Goal: Obtain resource: Download file/media

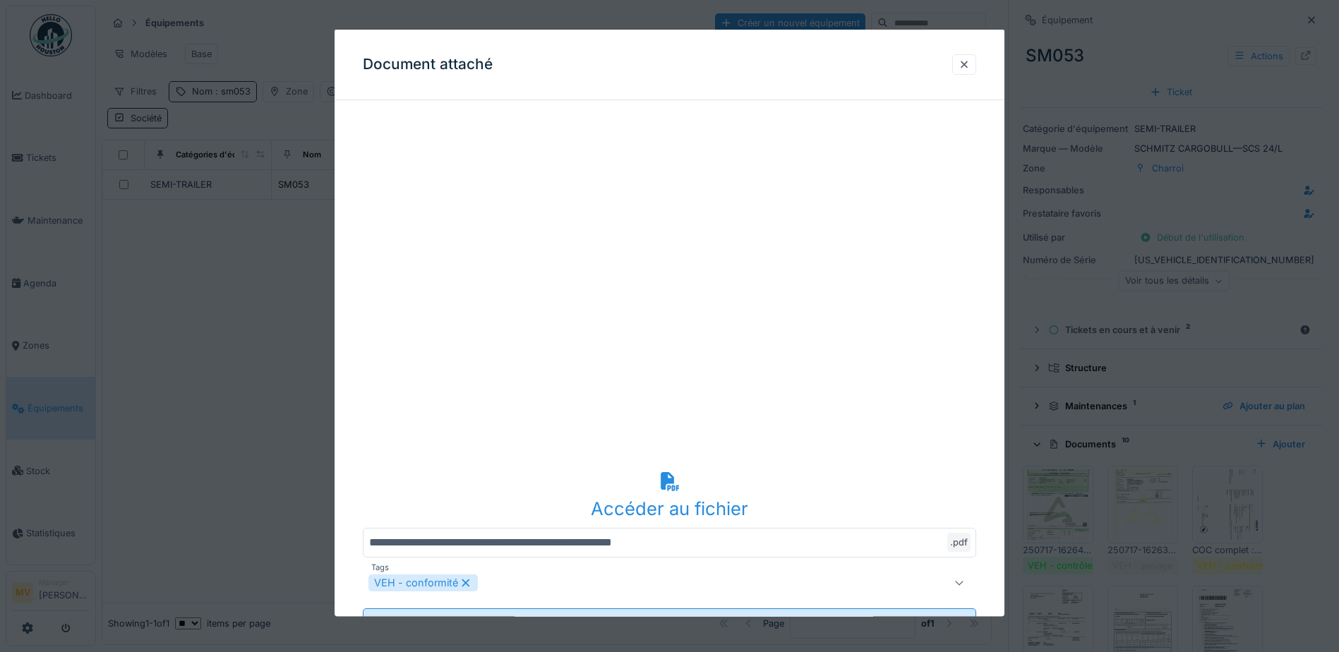
scroll to position [349, 0]
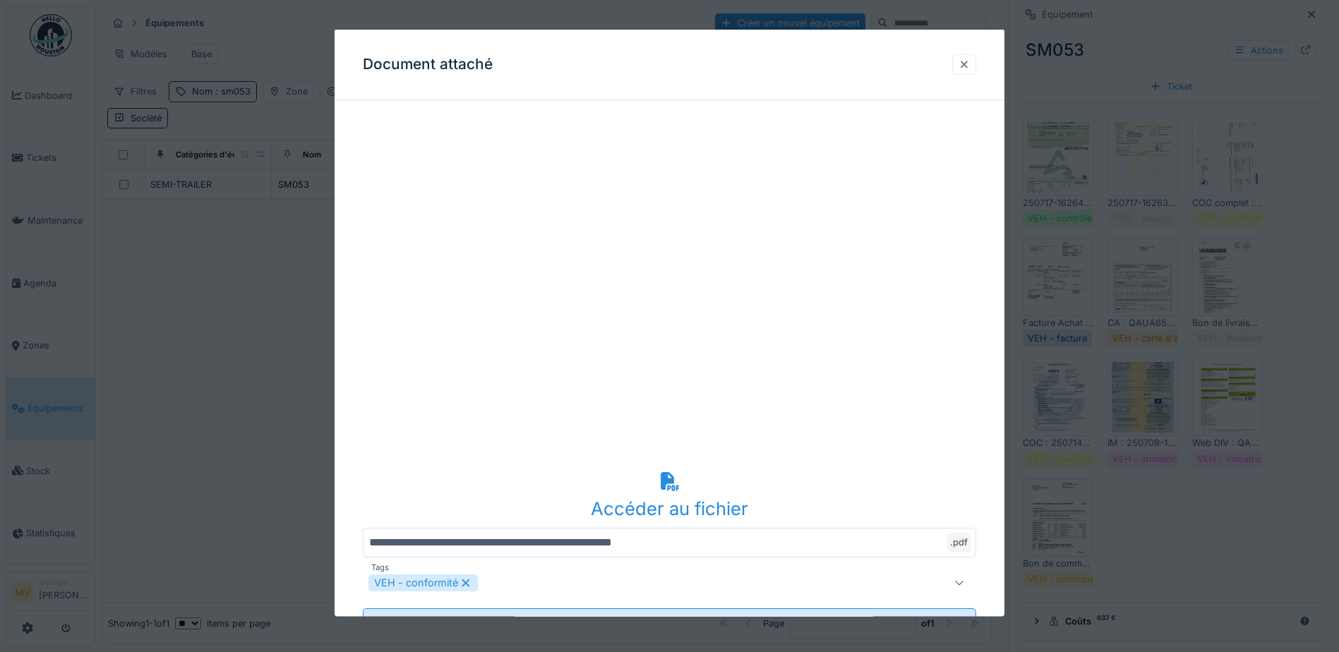
click at [970, 67] on div at bounding box center [964, 63] width 11 height 13
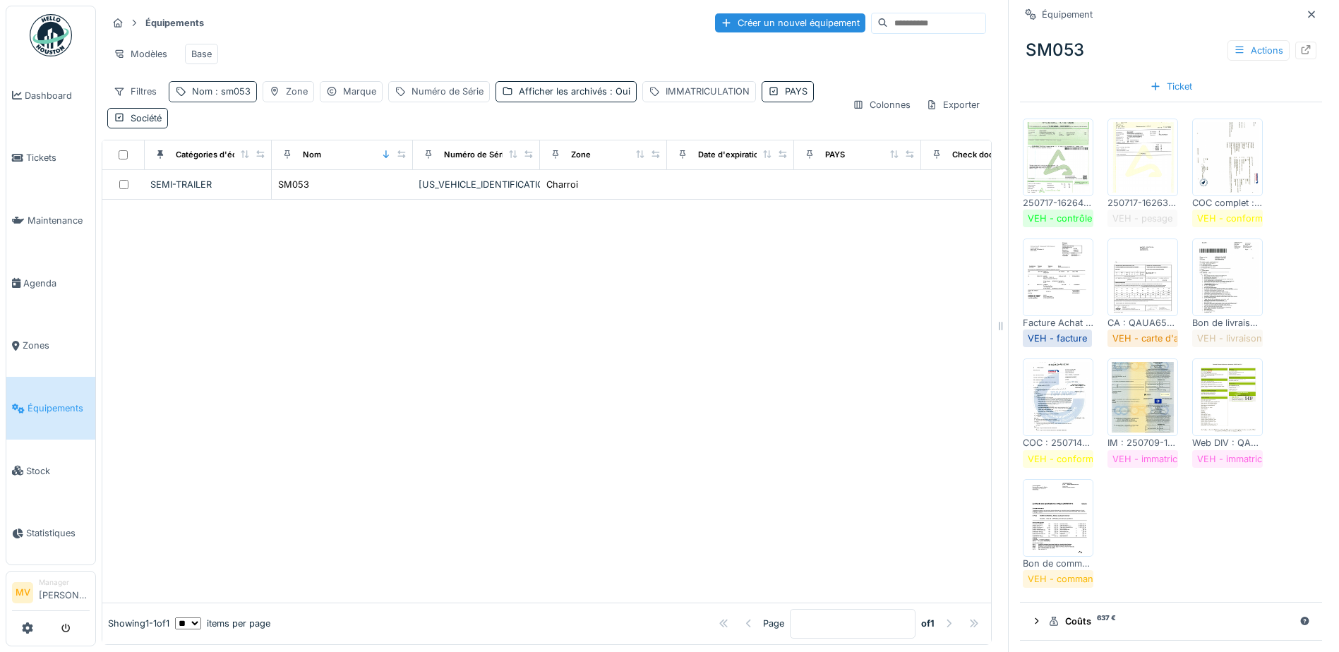
click at [196, 98] on div "Nom : sm053" at bounding box center [221, 91] width 59 height 13
click at [286, 170] on input "*****" at bounding box center [245, 170] width 140 height 30
type input "*"
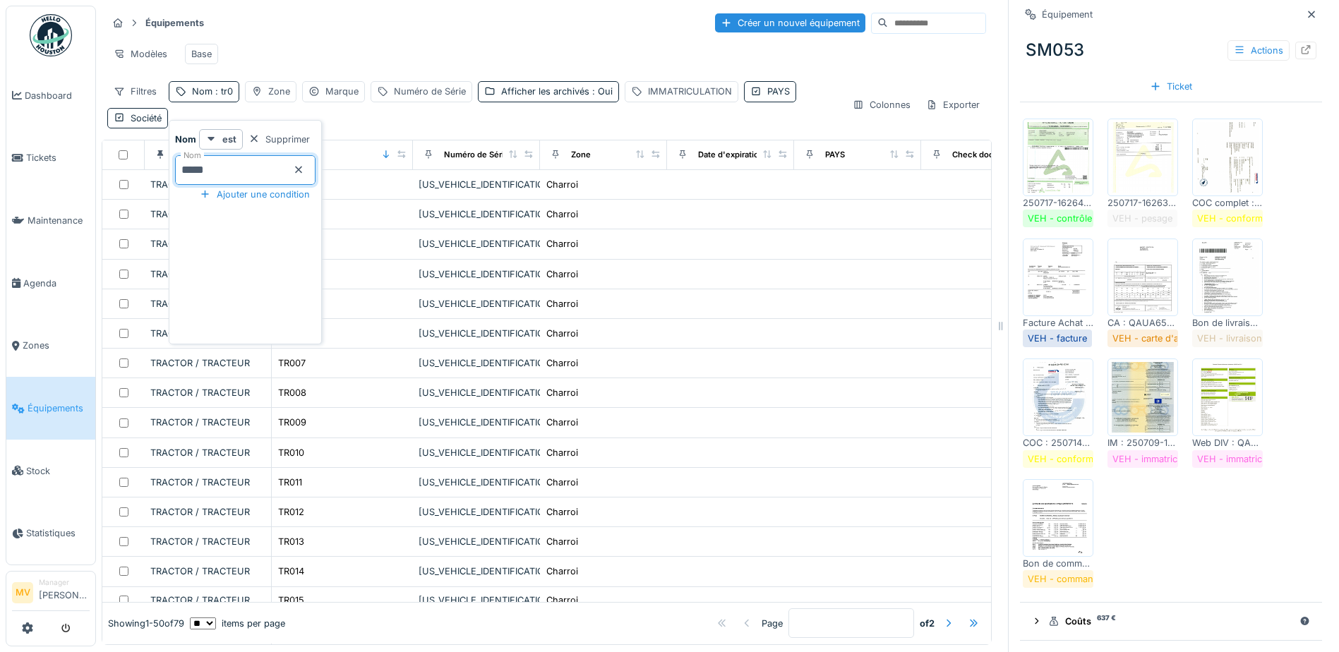
type input "*****"
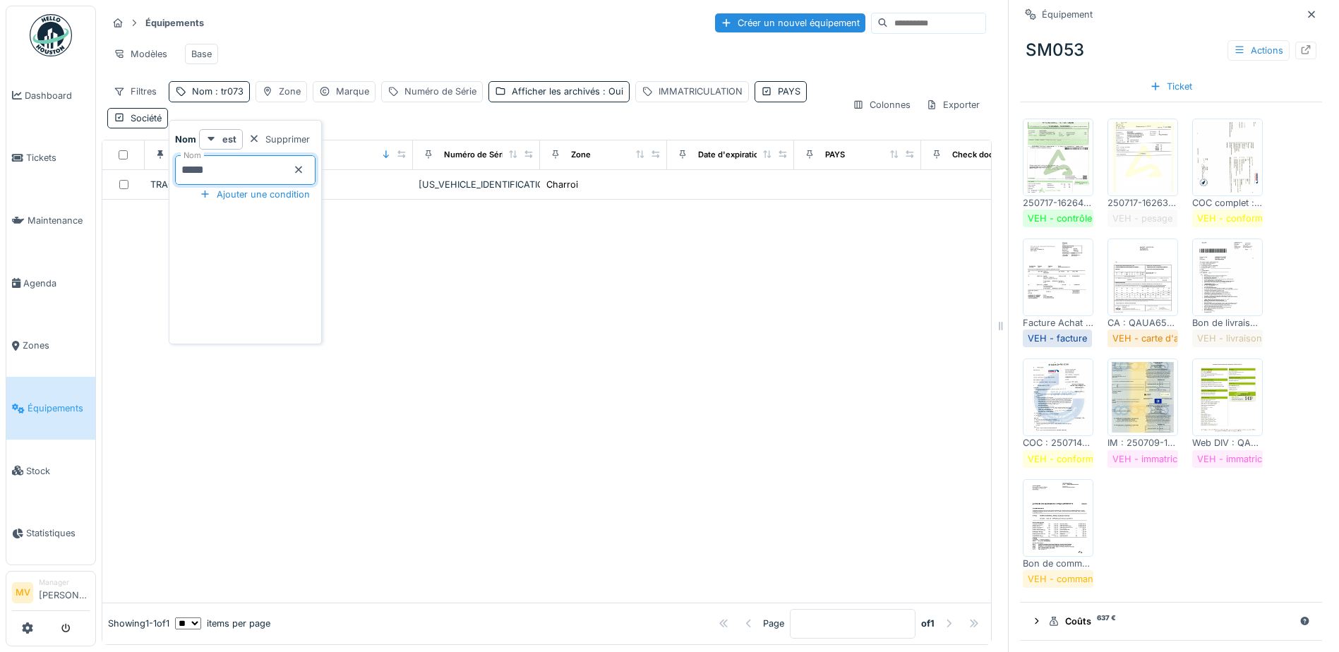
click at [511, 231] on div at bounding box center [546, 401] width 889 height 402
click at [1306, 13] on icon at bounding box center [1311, 14] width 11 height 9
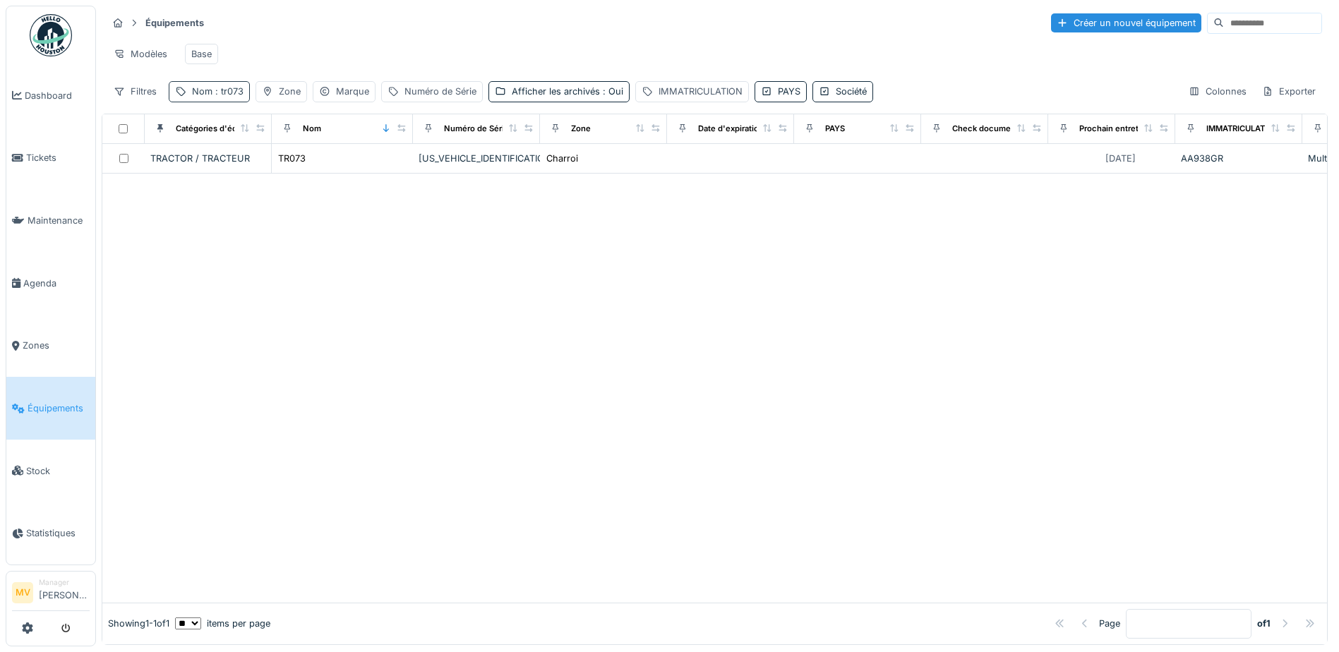
click at [201, 102] on div "Nom : tr073" at bounding box center [209, 91] width 81 height 20
click at [205, 98] on div "Nom : tr073" at bounding box center [218, 91] width 52 height 13
click at [219, 97] on span ": tr073" at bounding box center [227, 91] width 31 height 11
click at [234, 169] on input "*****" at bounding box center [245, 170] width 140 height 30
type input "*"
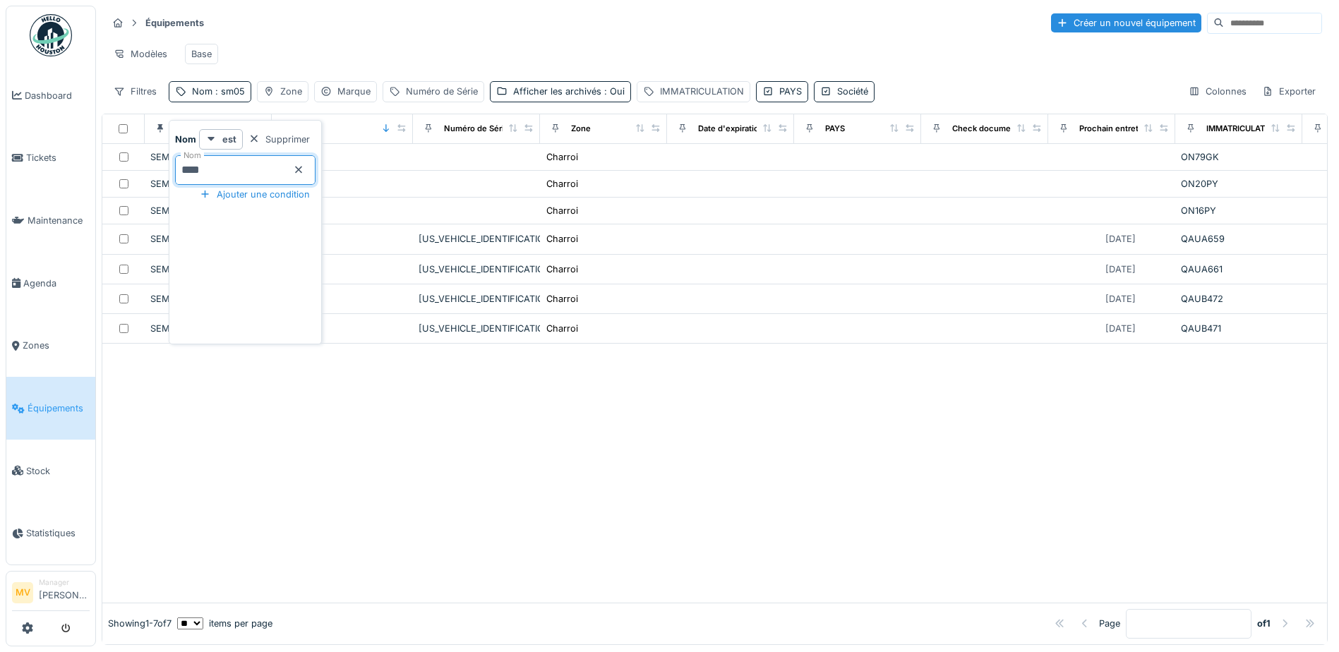
type input "*****"
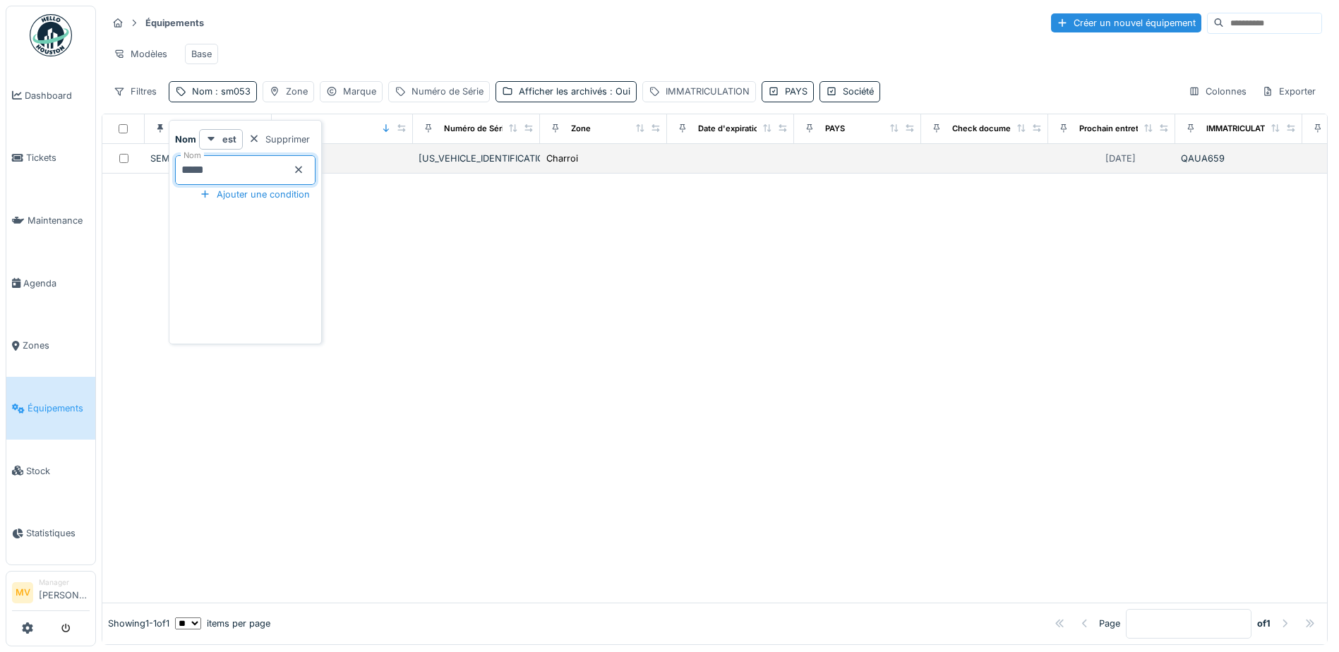
click at [473, 160] on td "[US_VEHICLE_IDENTIFICATION_NUMBER]" at bounding box center [476, 159] width 127 height 30
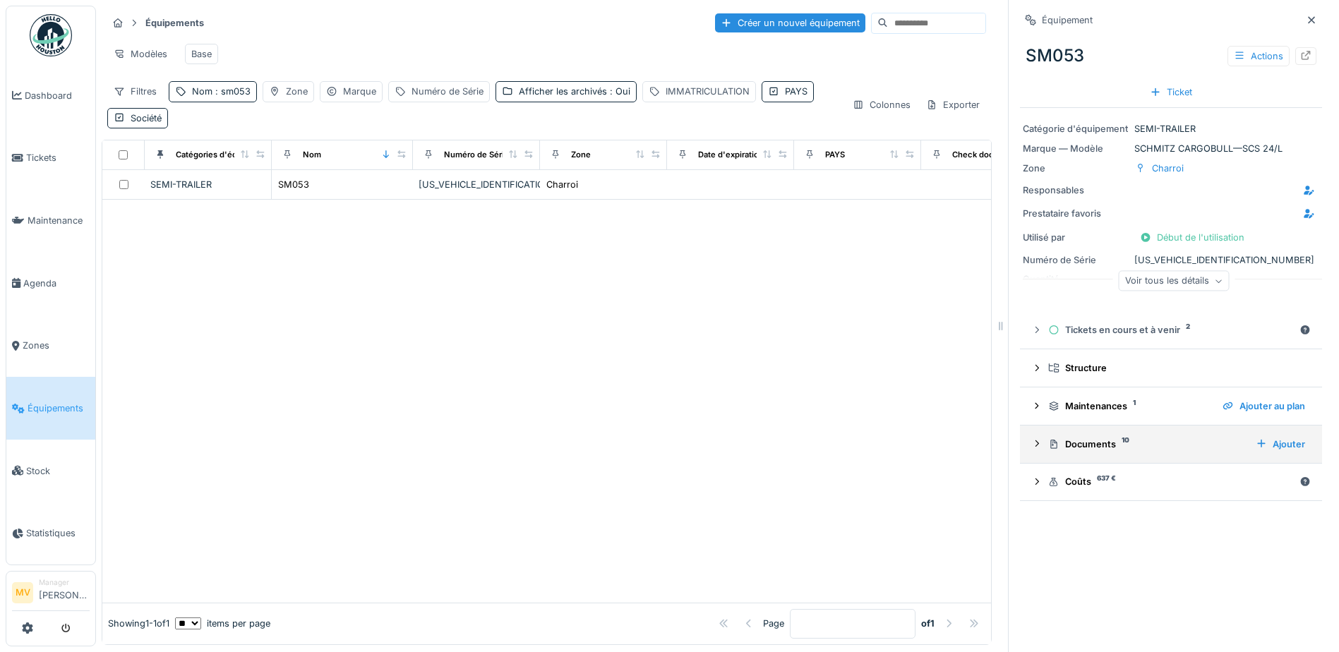
click at [1091, 445] on div "Documents 10" at bounding box center [1146, 444] width 196 height 13
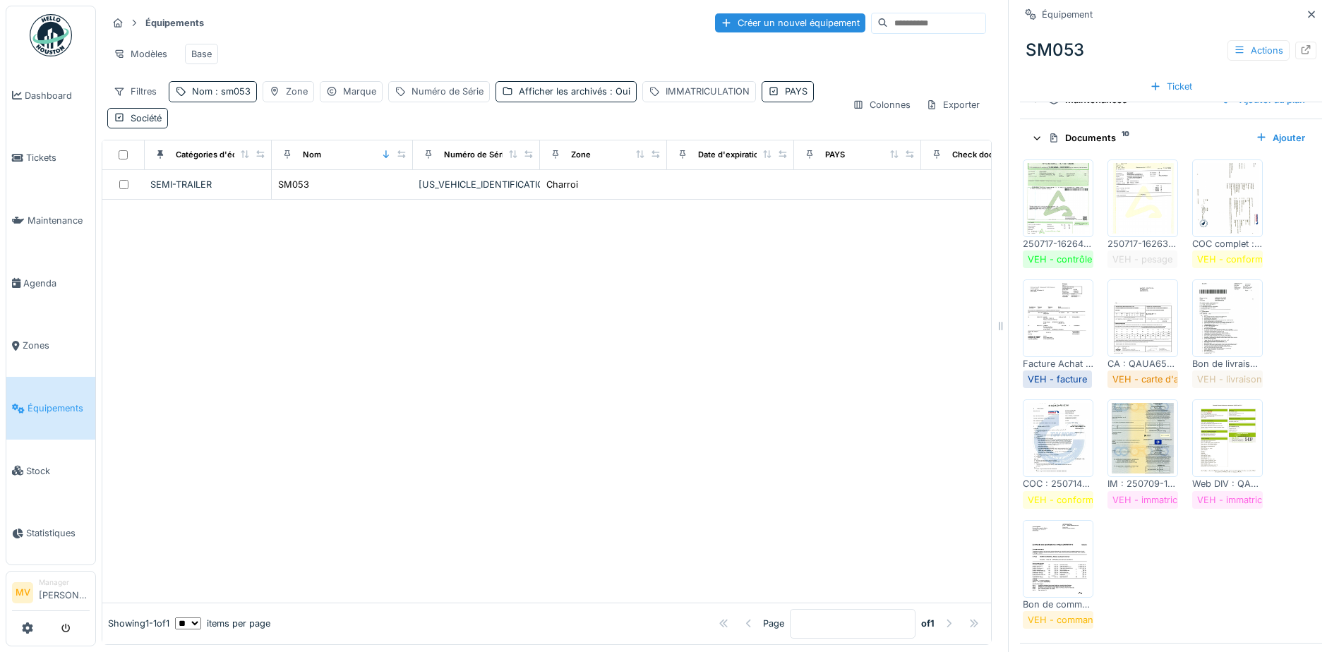
scroll to position [349, 0]
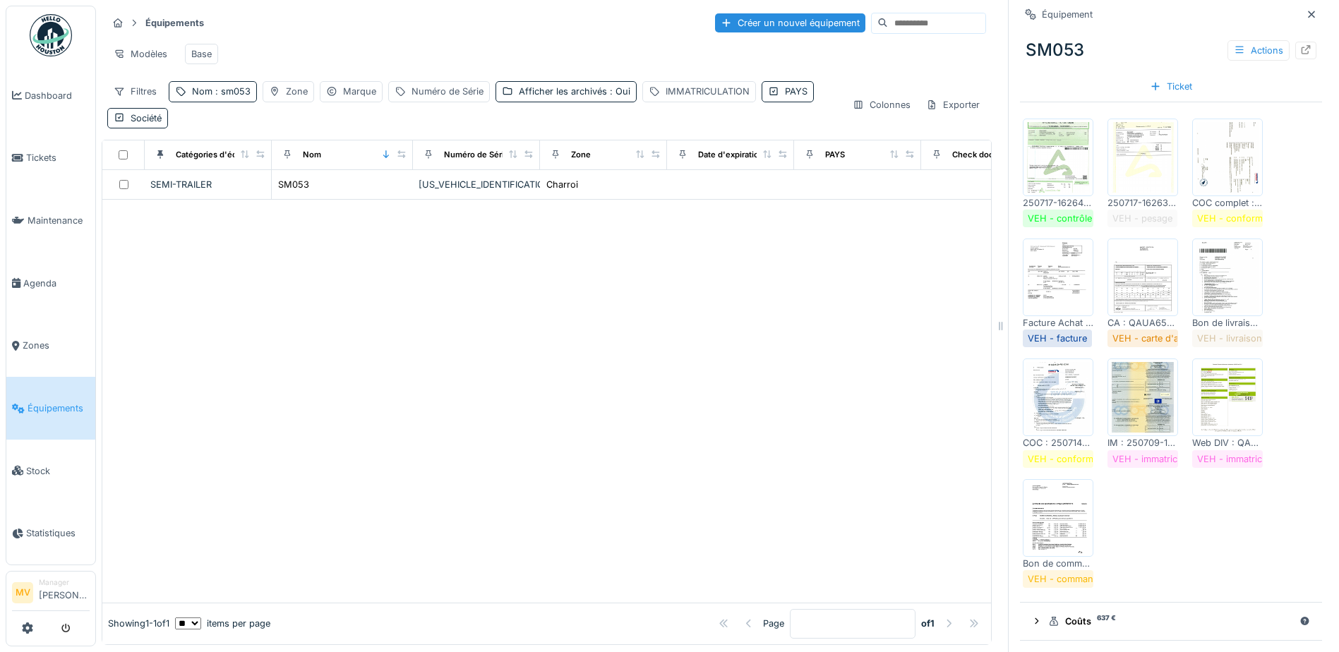
click at [1057, 416] on img at bounding box center [1058, 397] width 64 height 71
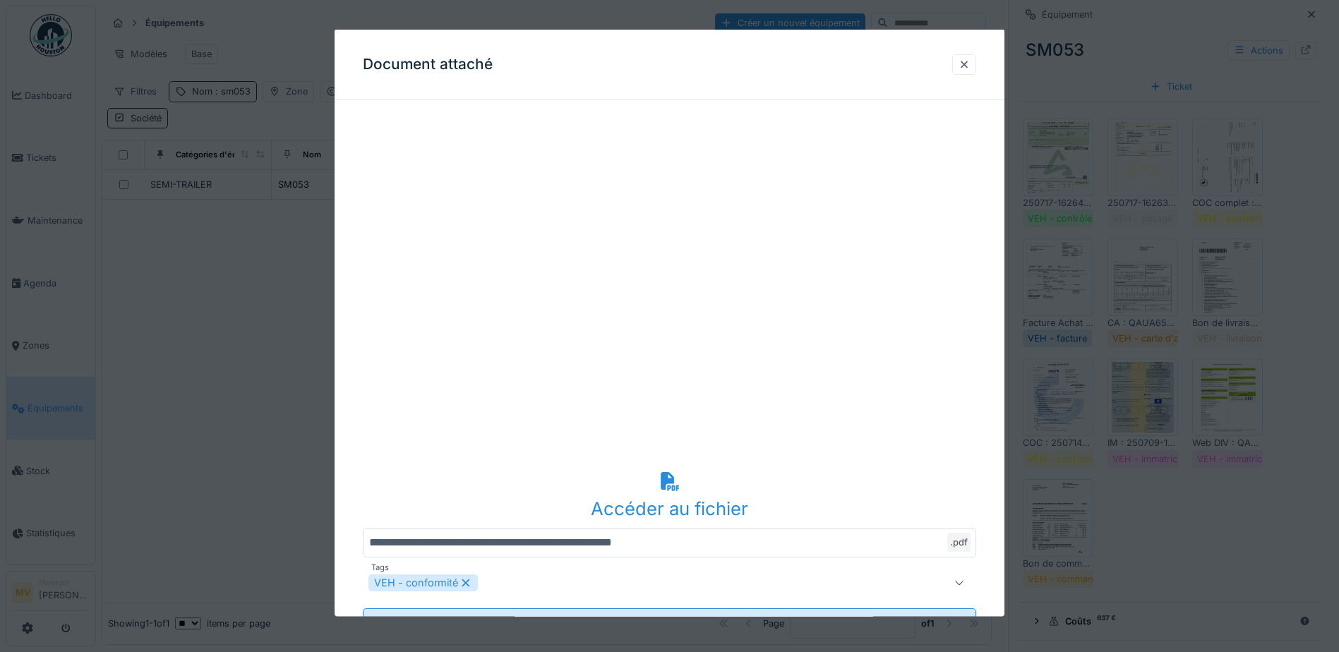
click at [660, 501] on div "Accéder au fichier" at bounding box center [669, 508] width 613 height 27
click at [963, 68] on div at bounding box center [964, 64] width 24 height 20
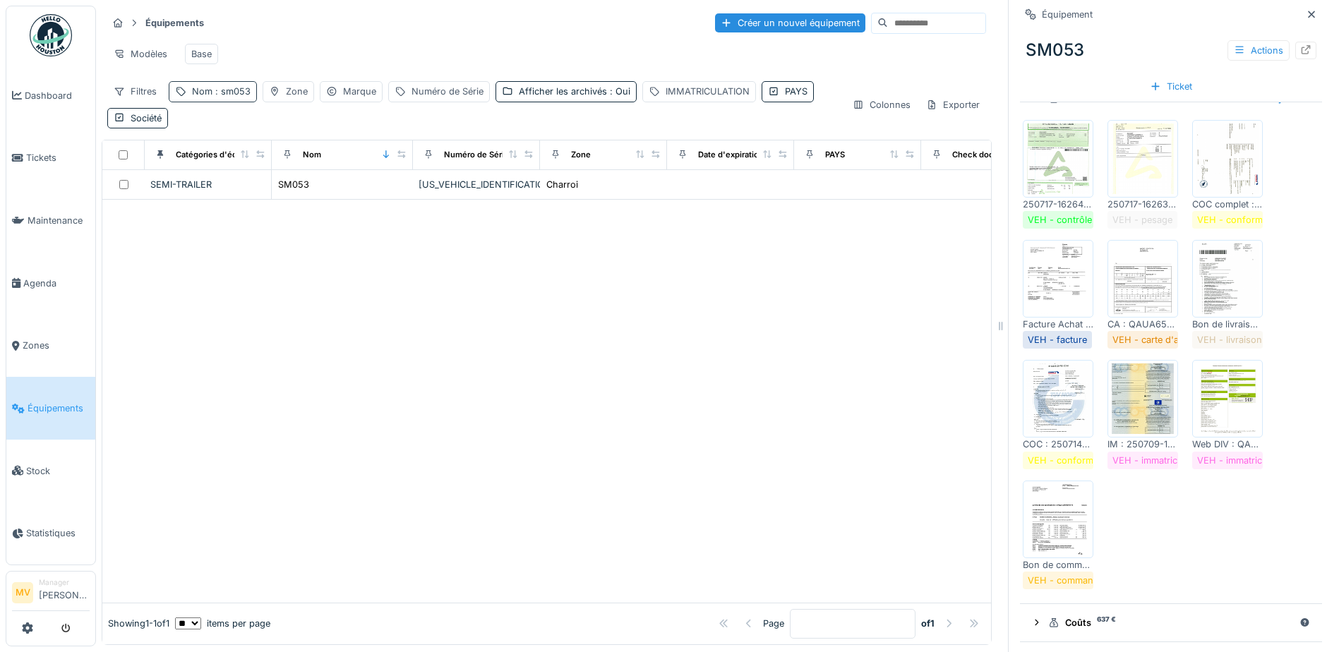
click at [227, 97] on span ": sm053" at bounding box center [231, 91] width 38 height 11
click at [239, 168] on input "*****" at bounding box center [245, 170] width 140 height 30
type input "*"
type input "*****"
drag, startPoint x: 528, startPoint y: 395, endPoint x: 454, endPoint y: 243, distance: 169.5
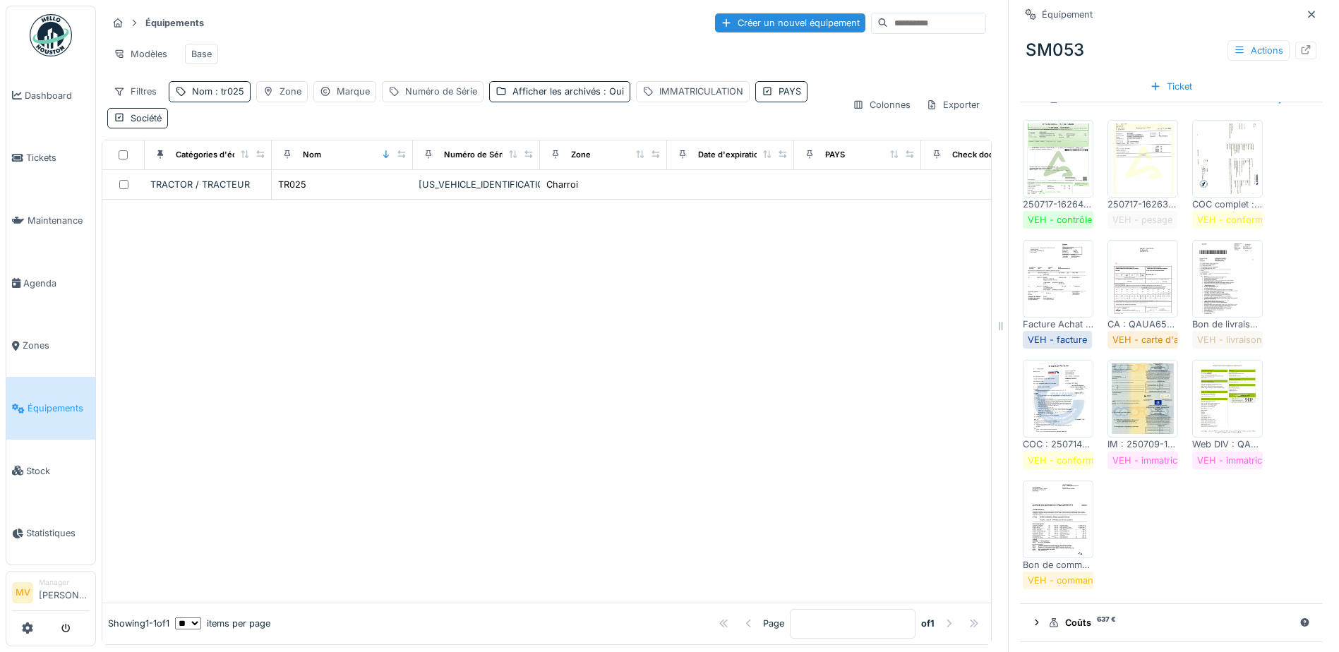
click at [528, 394] on div at bounding box center [546, 401] width 889 height 402
click at [481, 183] on td "[US_VEHICLE_IDENTIFICATION_NUMBER]" at bounding box center [476, 185] width 127 height 30
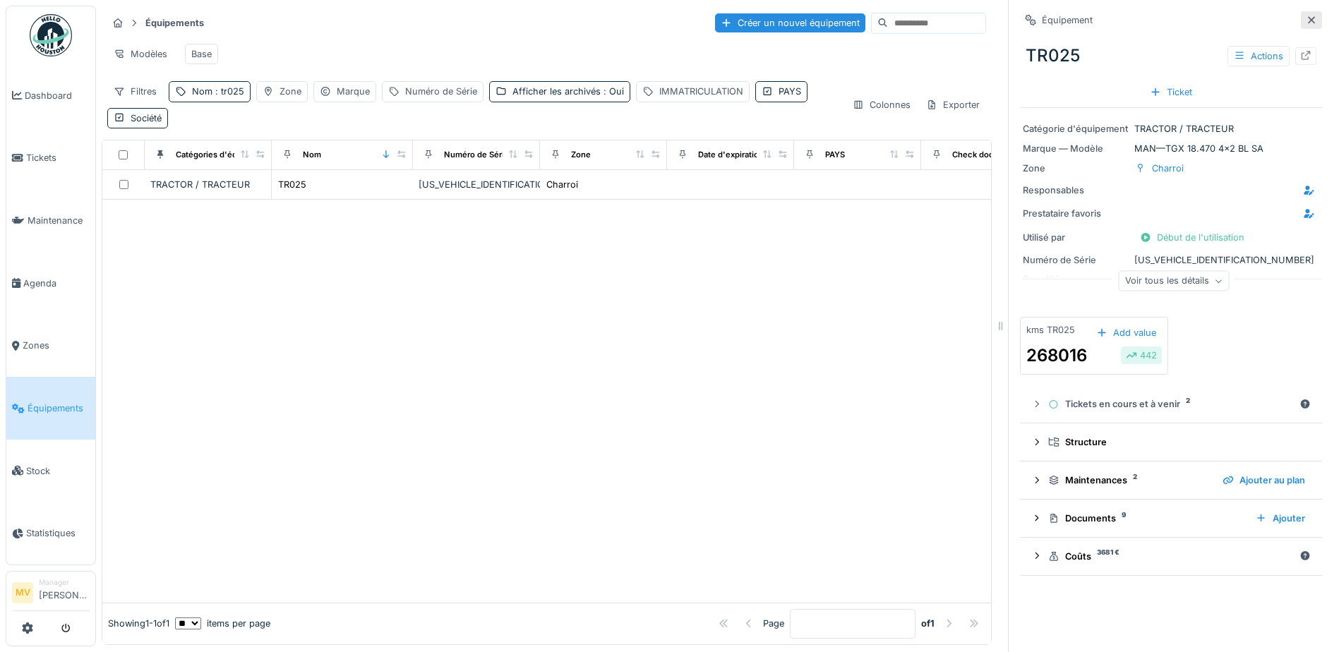
click at [1308, 22] on icon at bounding box center [1311, 19] width 7 height 7
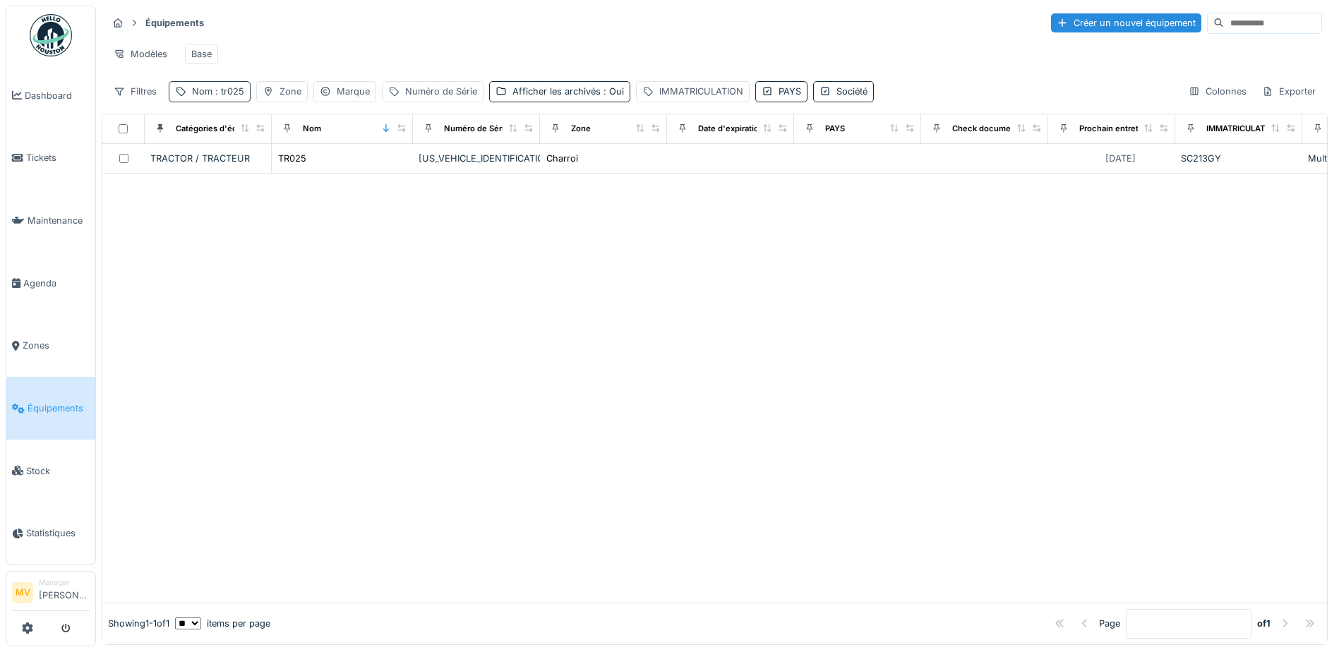
click at [217, 97] on span ": tr025" at bounding box center [228, 91] width 32 height 11
click at [224, 162] on input "*****" at bounding box center [245, 170] width 140 height 30
type input "*"
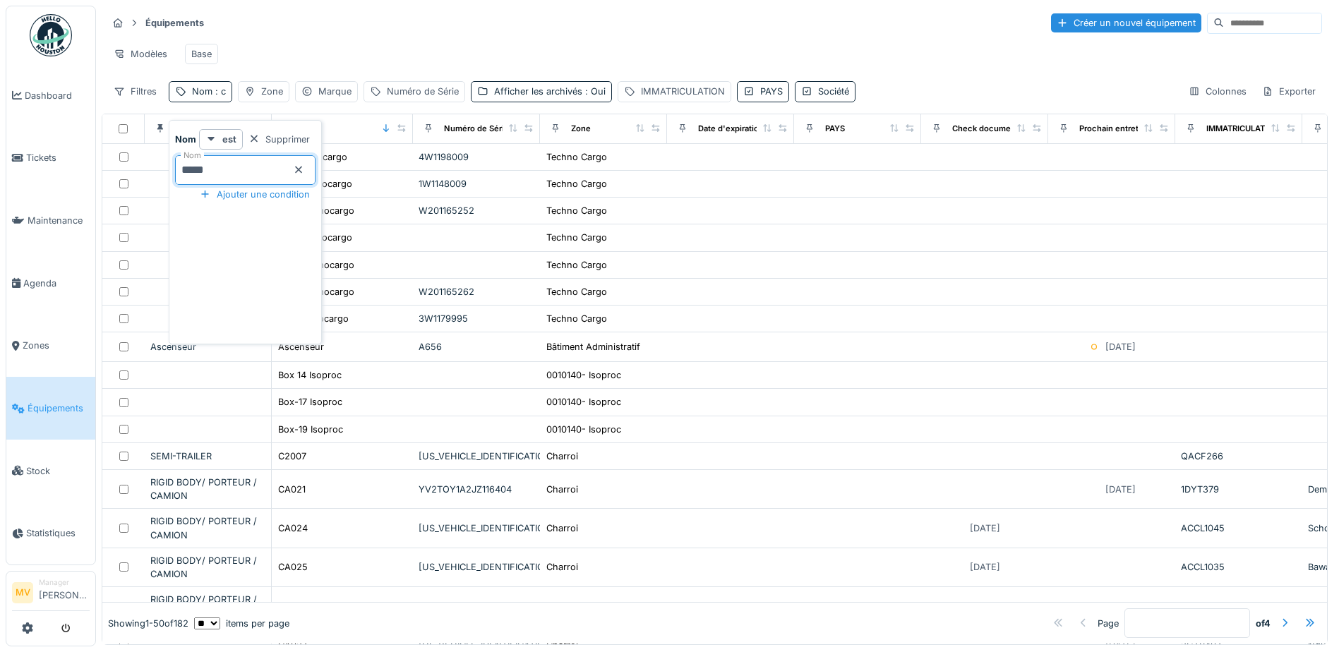
type input "*****"
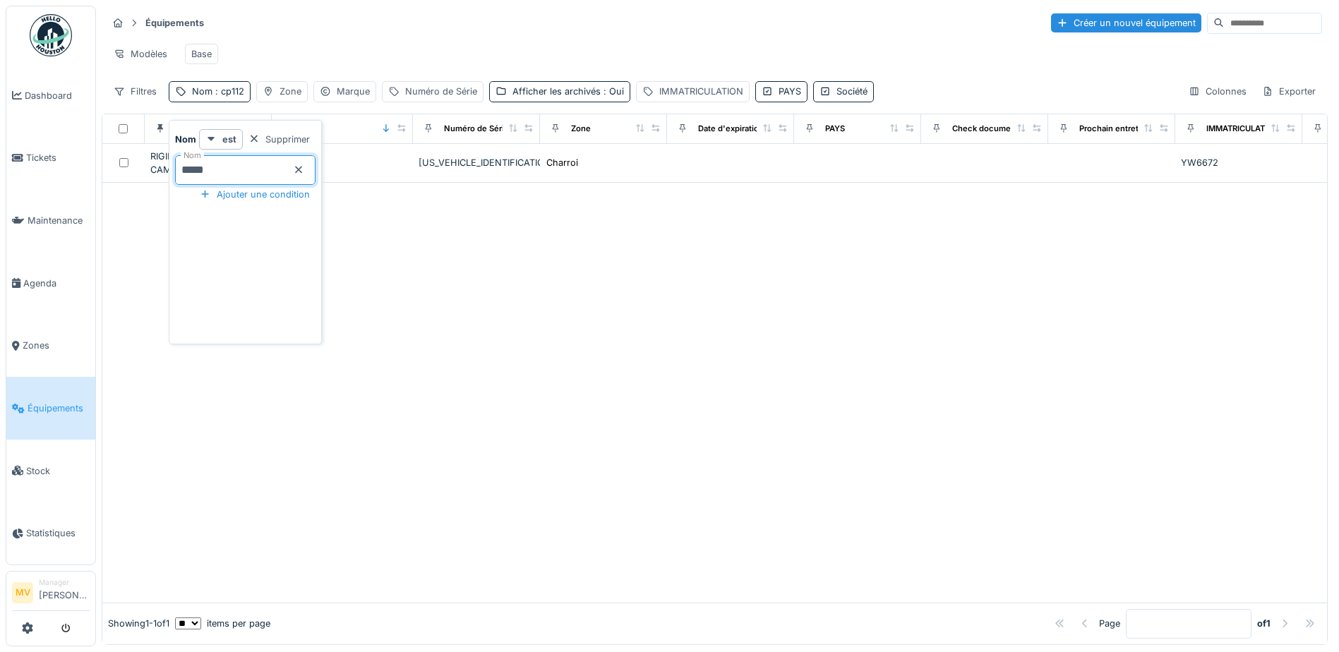
drag, startPoint x: 682, startPoint y: 397, endPoint x: 640, endPoint y: 359, distance: 56.5
click at [682, 395] on div at bounding box center [714, 392] width 1225 height 419
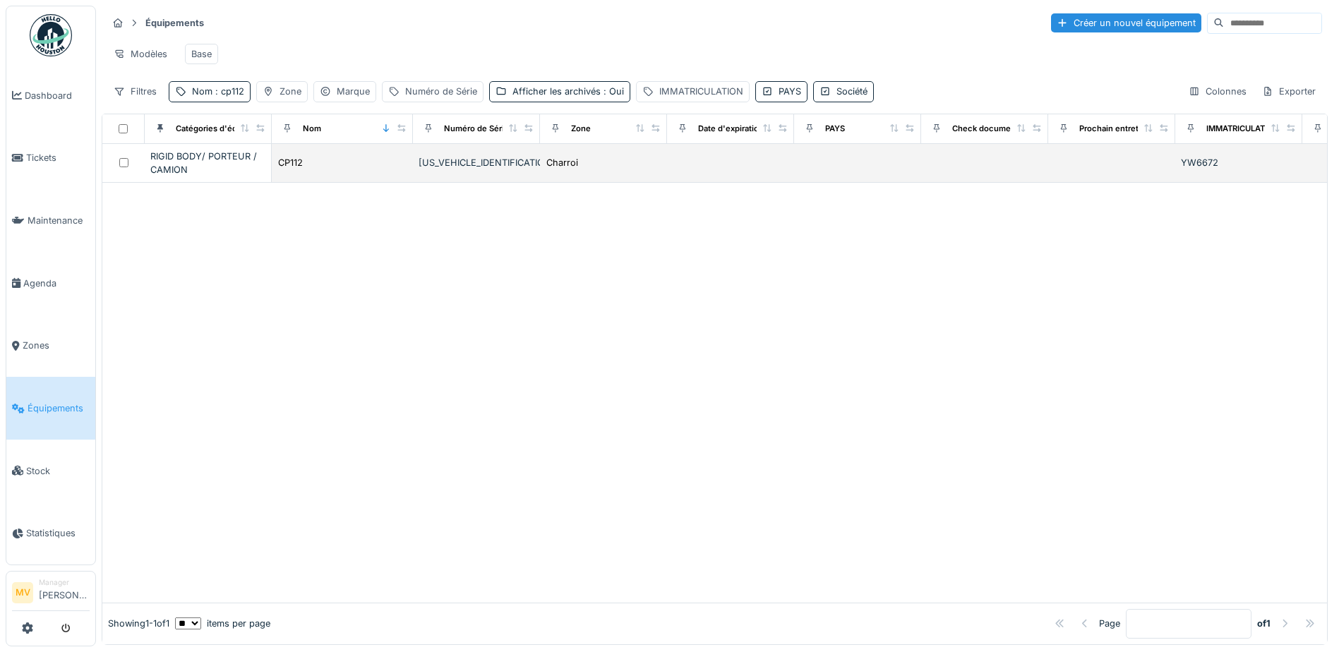
click at [491, 169] on div "[US_VEHICLE_IDENTIFICATION_NUMBER]" at bounding box center [477, 162] width 116 height 13
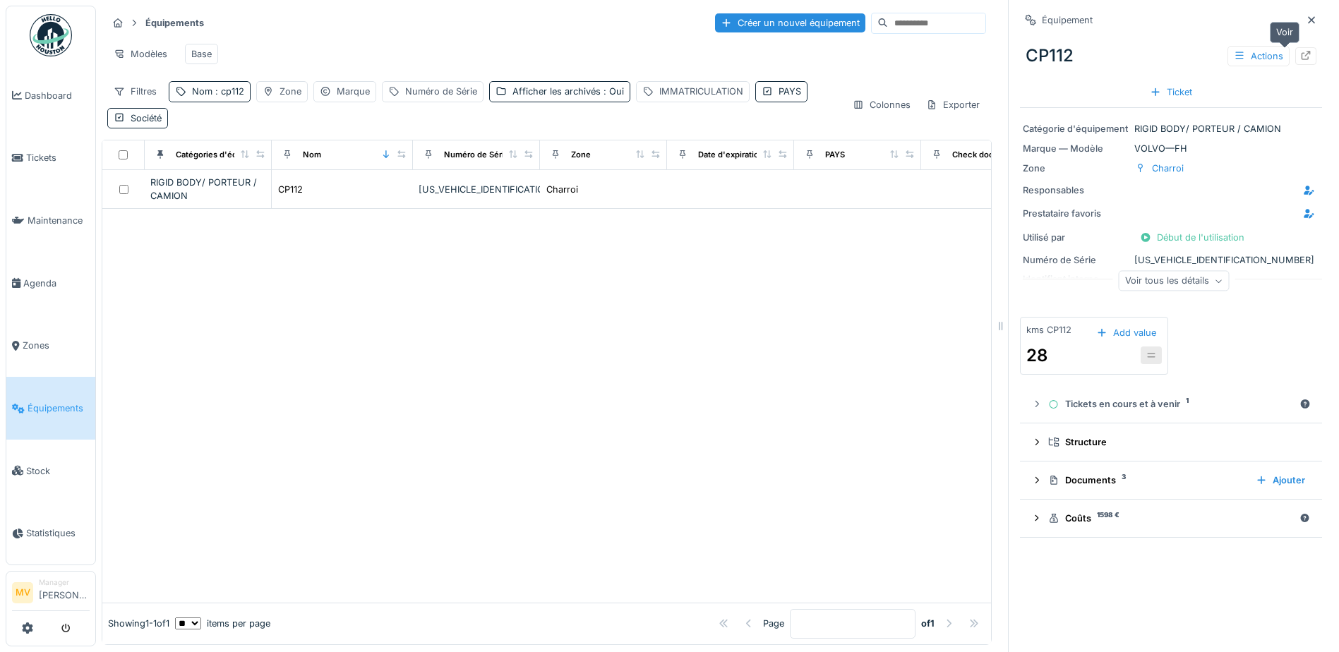
click at [1295, 52] on div at bounding box center [1305, 56] width 21 height 18
click at [209, 98] on div "Nom : cp112" at bounding box center [218, 91] width 52 height 13
click at [246, 167] on input "*****" at bounding box center [245, 170] width 140 height 30
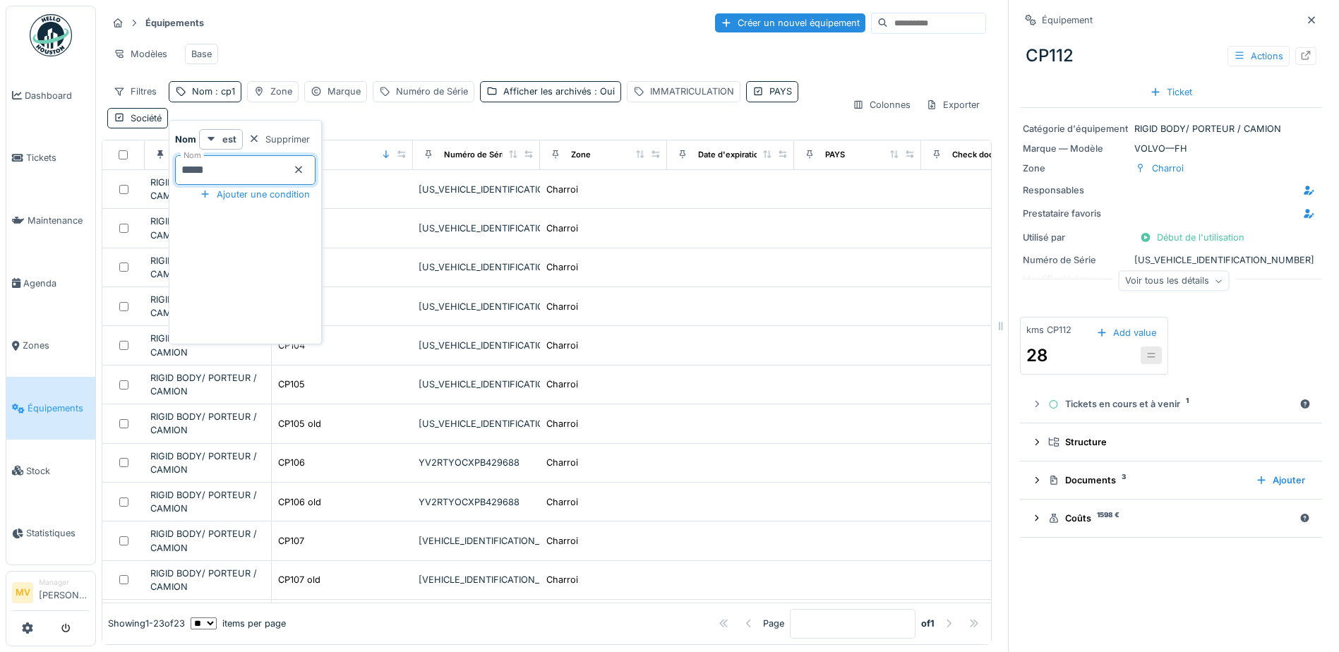
type input "*****"
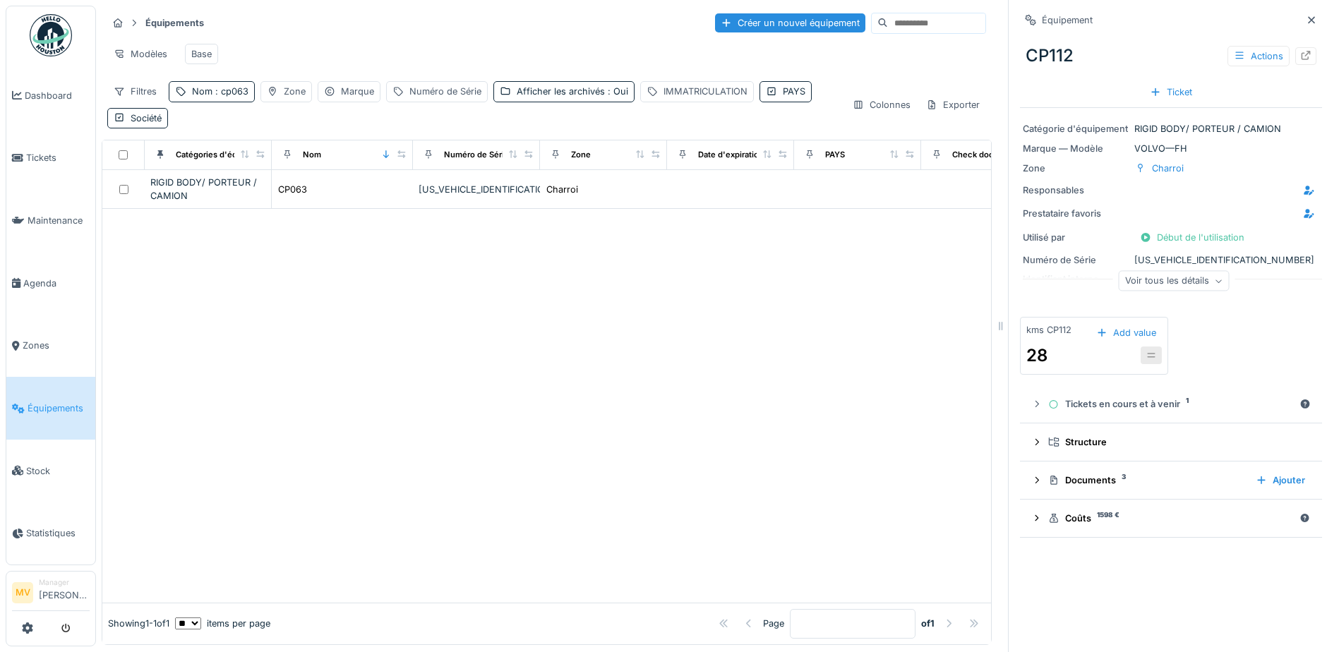
drag, startPoint x: 773, startPoint y: 406, endPoint x: 460, endPoint y: 165, distance: 394.6
click at [765, 397] on div at bounding box center [546, 405] width 889 height 393
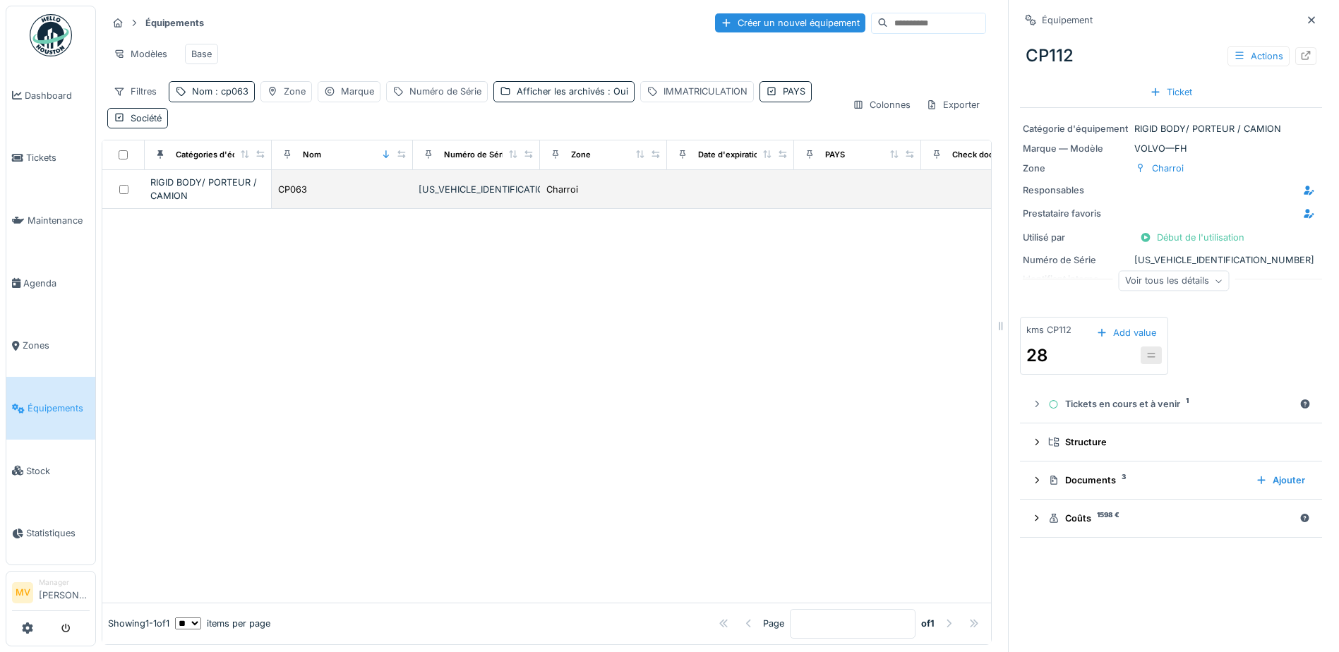
click at [456, 195] on div "[US_VEHICLE_IDENTIFICATION_NUMBER]" at bounding box center [477, 189] width 116 height 13
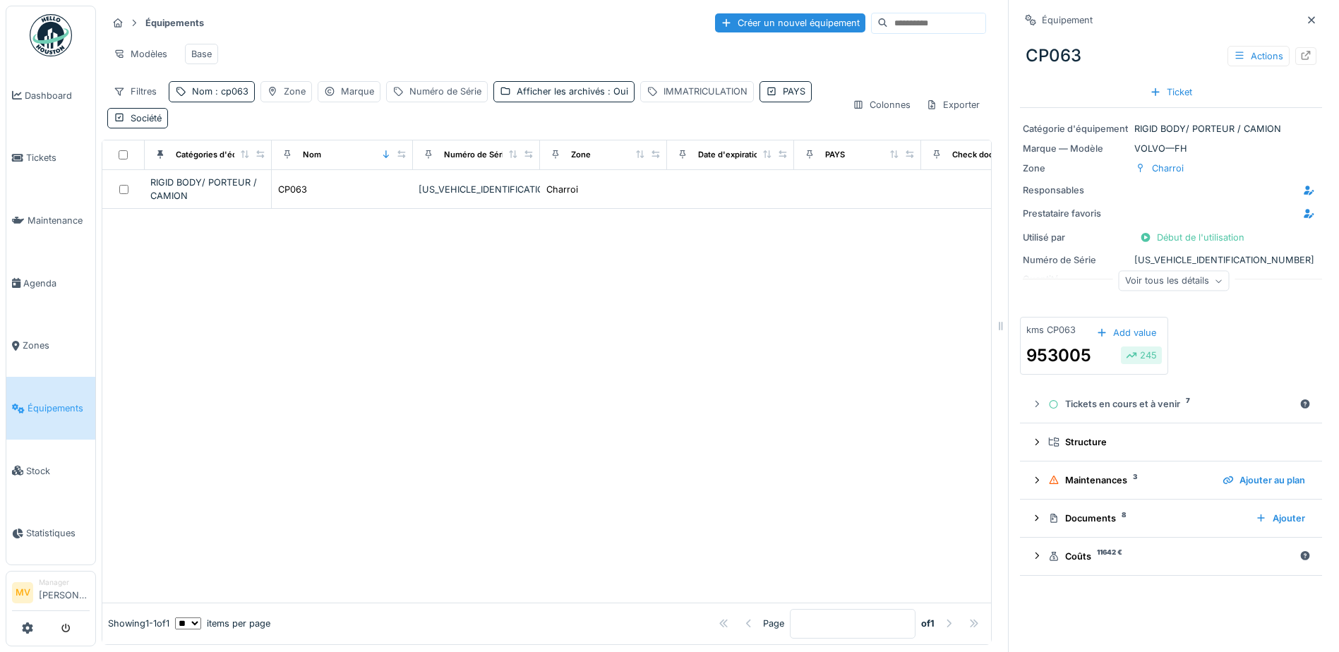
scroll to position [11, 0]
drag, startPoint x: 1098, startPoint y: 509, endPoint x: 1110, endPoint y: 502, distance: 13.9
click at [1098, 512] on div "Documents 8" at bounding box center [1146, 518] width 196 height 13
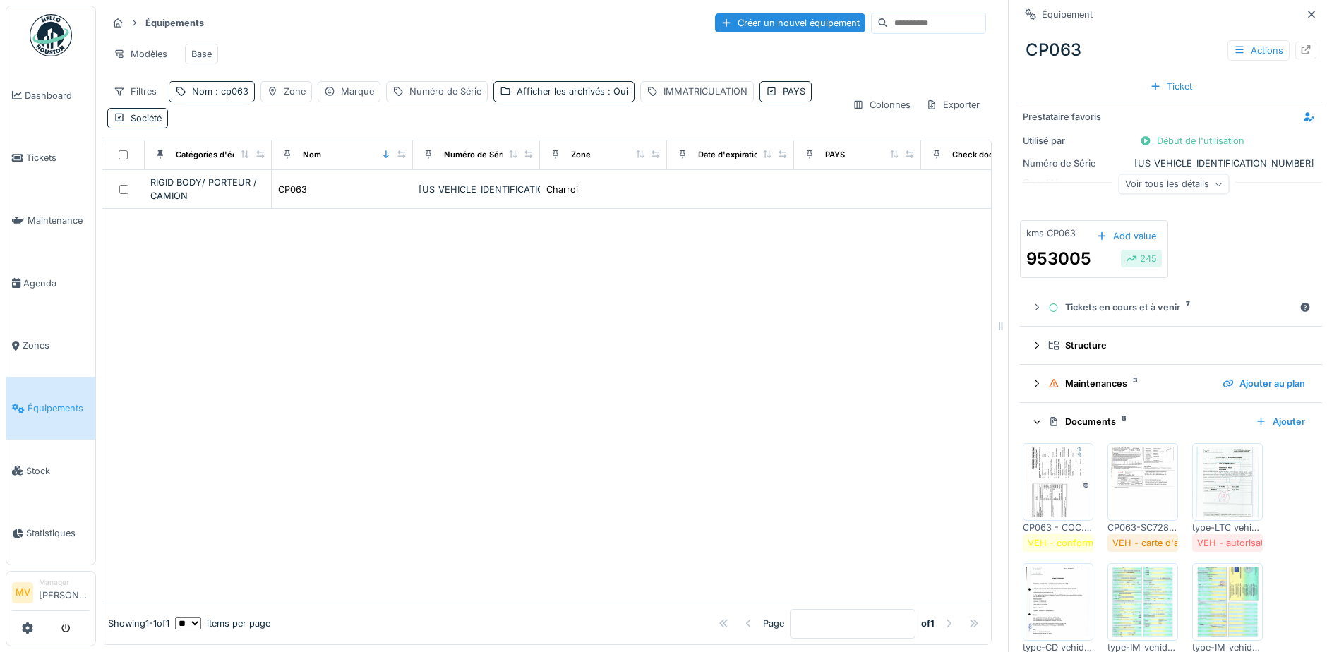
scroll to position [304, 0]
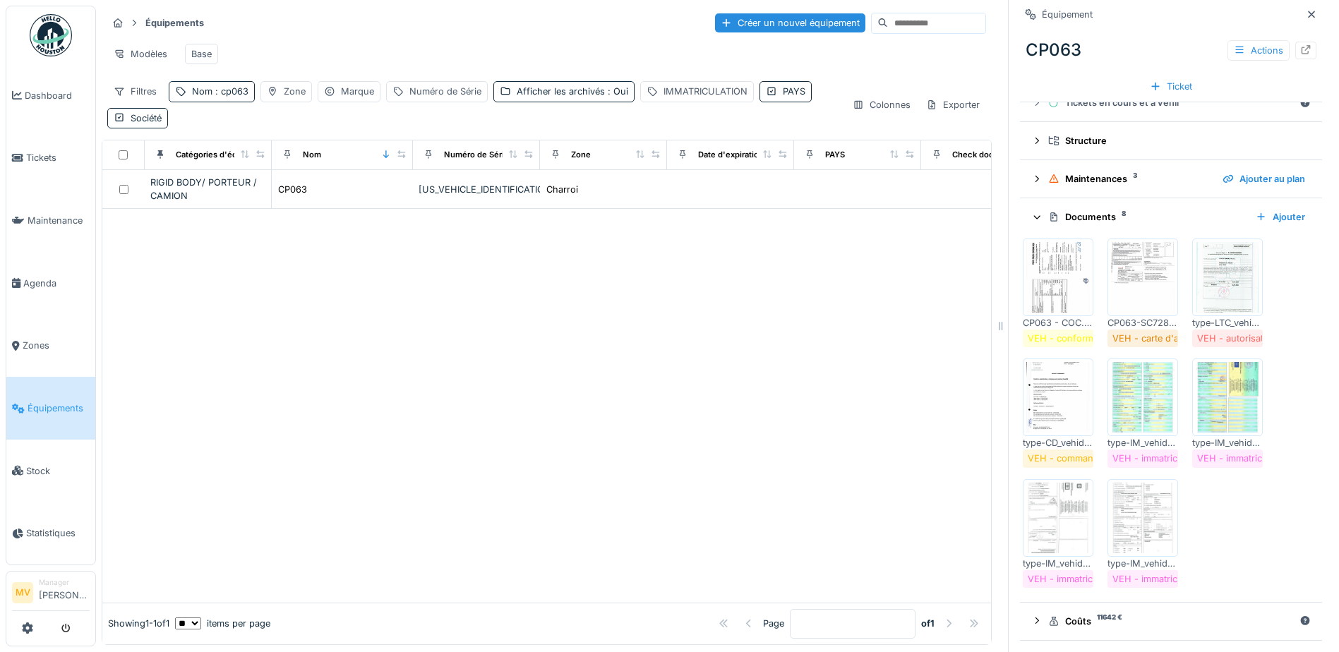
click at [1057, 253] on img at bounding box center [1058, 277] width 64 height 71
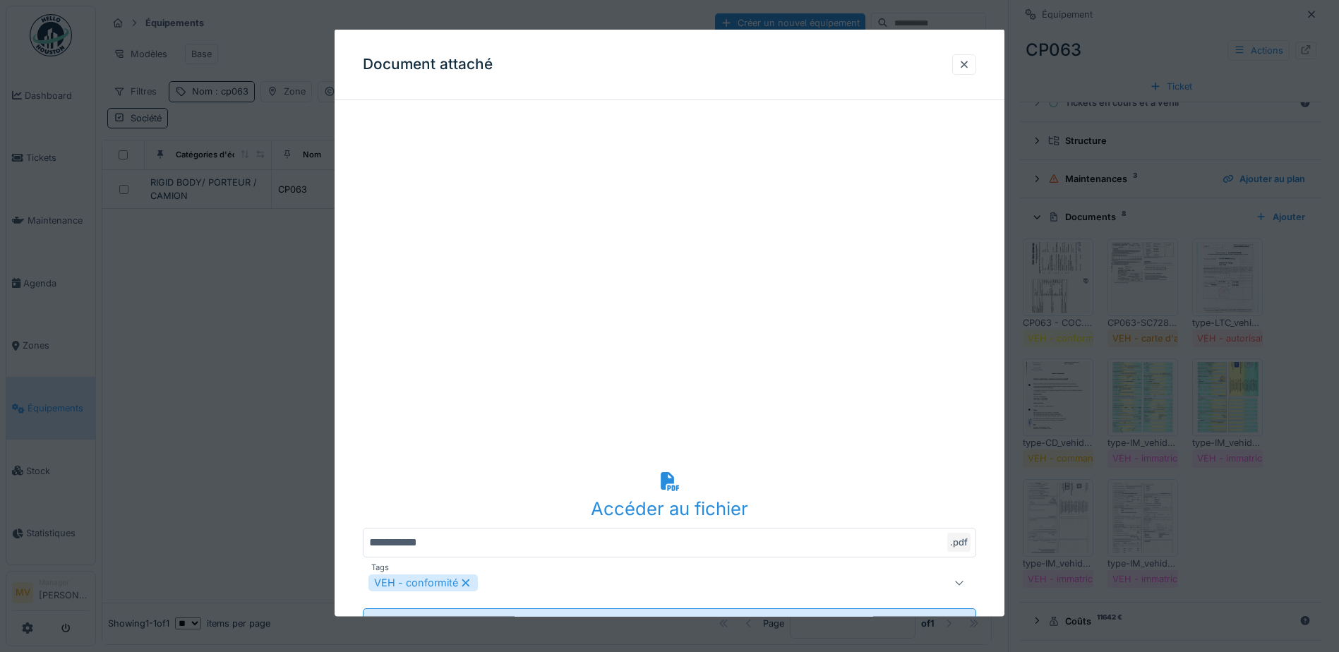
click at [661, 484] on icon at bounding box center [670, 481] width 23 height 18
click at [970, 63] on div at bounding box center [964, 63] width 11 height 13
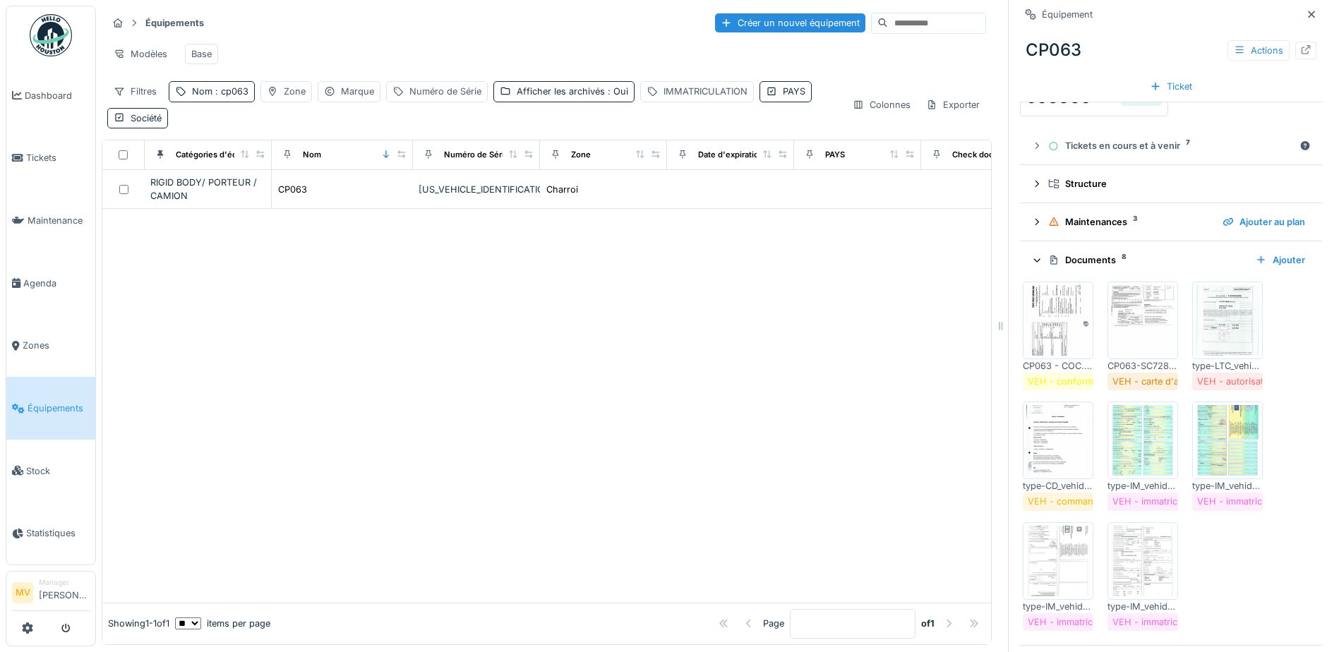
scroll to position [233, 0]
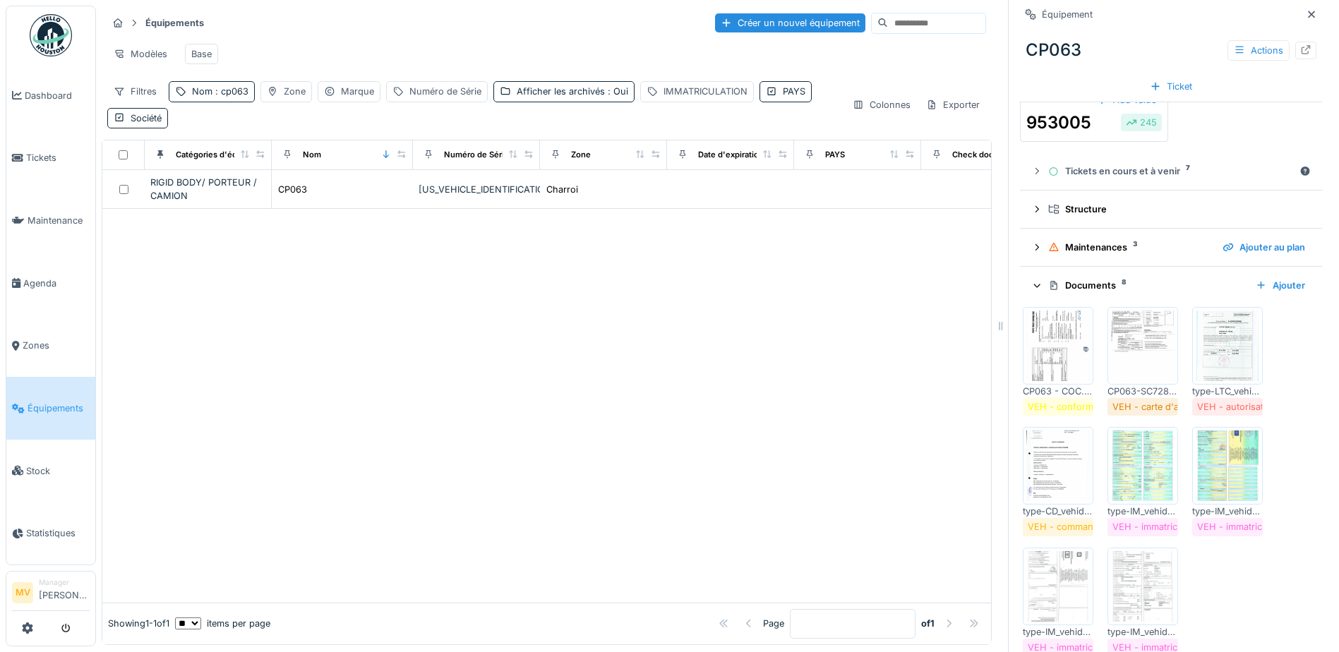
click at [1031, 467] on img at bounding box center [1058, 466] width 64 height 71
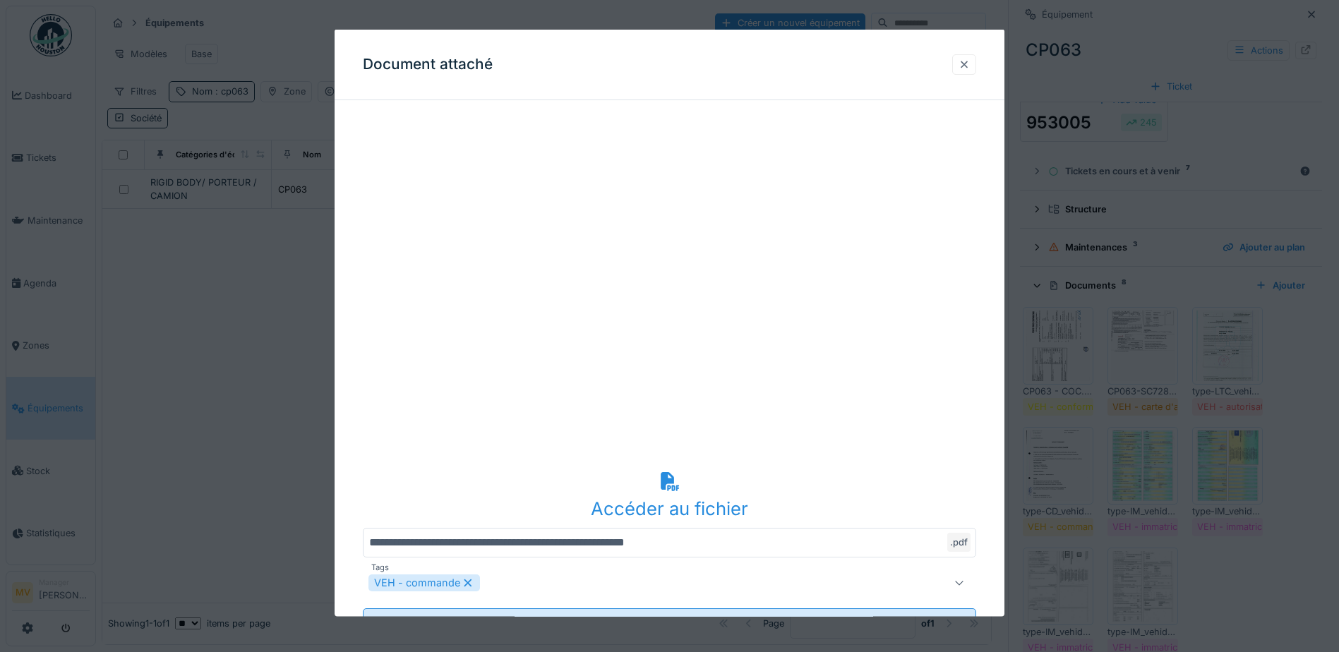
click at [967, 66] on div at bounding box center [964, 63] width 11 height 13
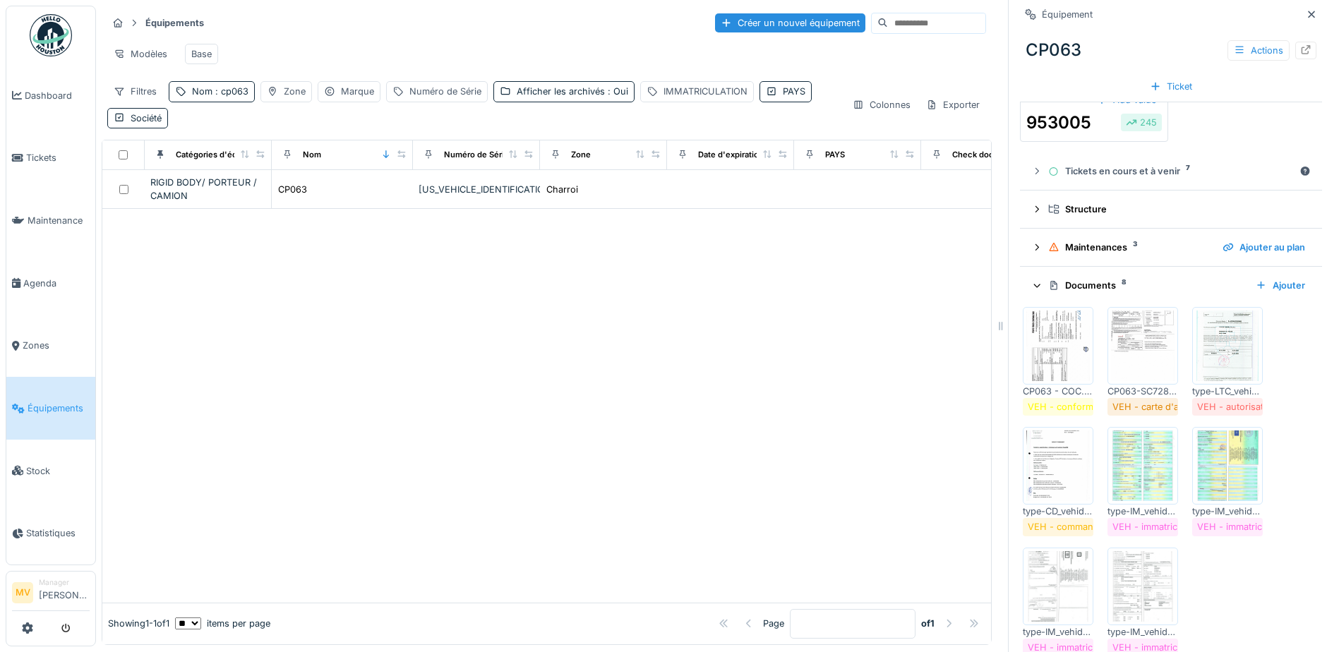
click at [1234, 339] on img at bounding box center [1228, 346] width 64 height 71
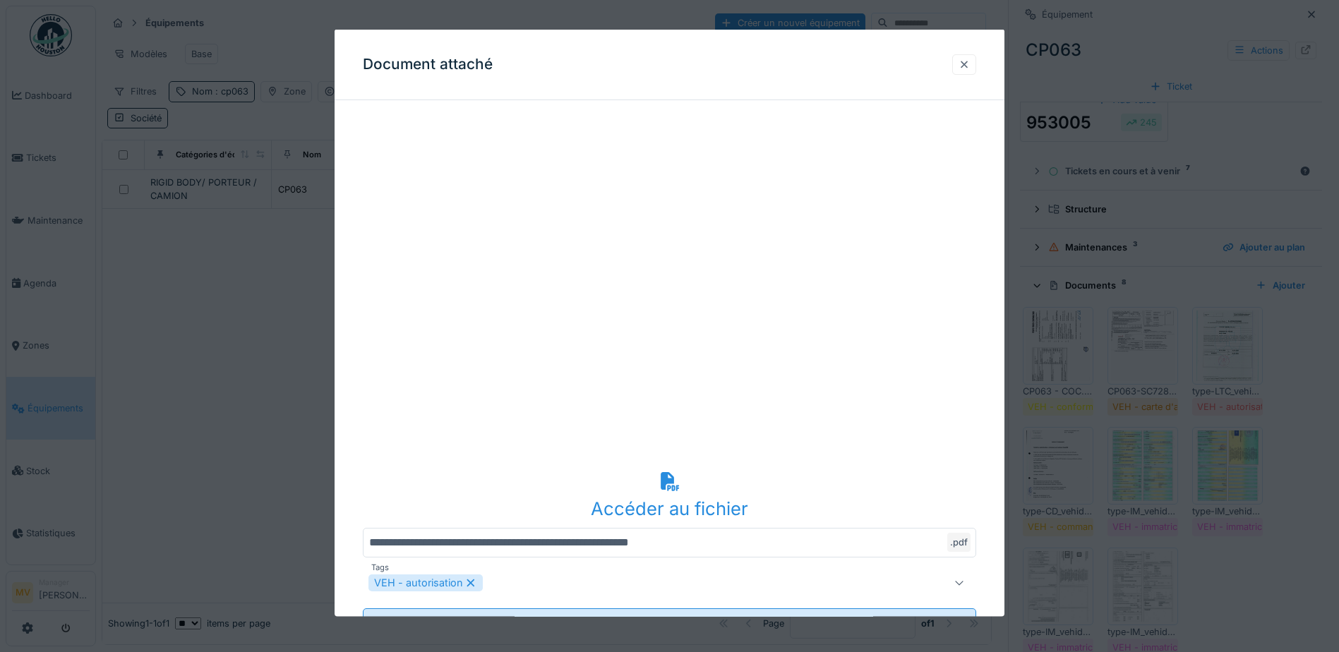
click at [959, 64] on div at bounding box center [964, 64] width 24 height 20
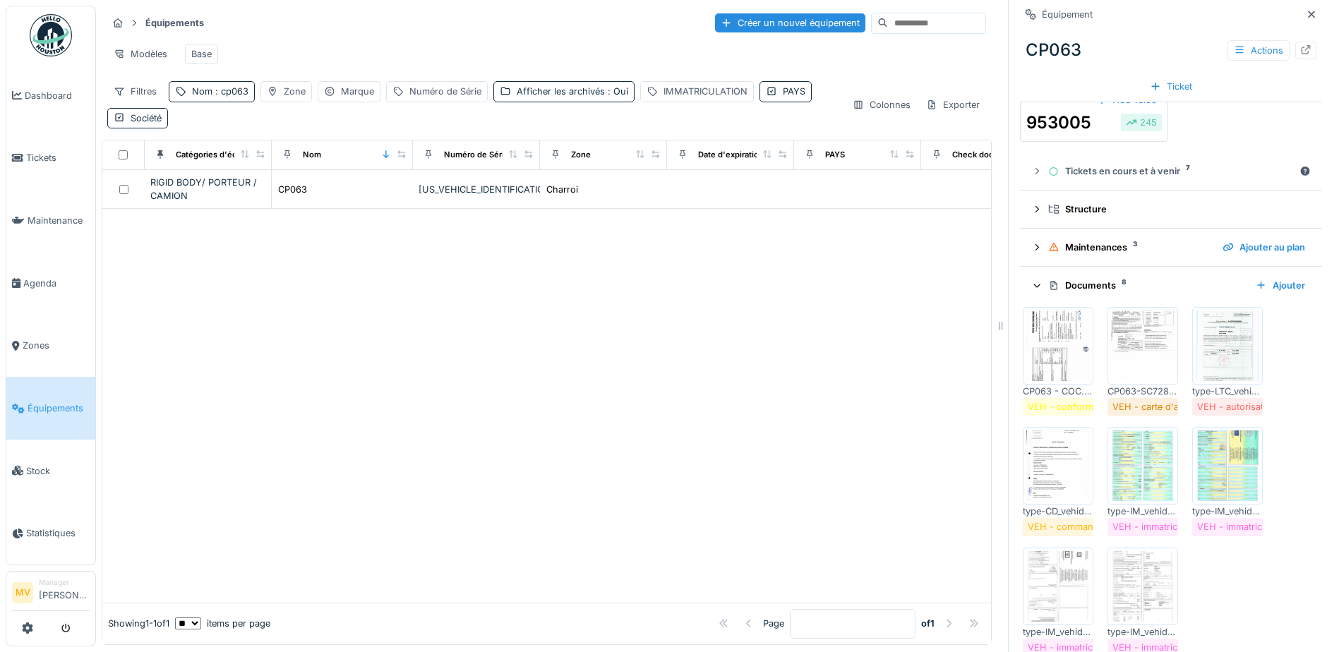
click at [1221, 330] on img at bounding box center [1228, 346] width 64 height 71
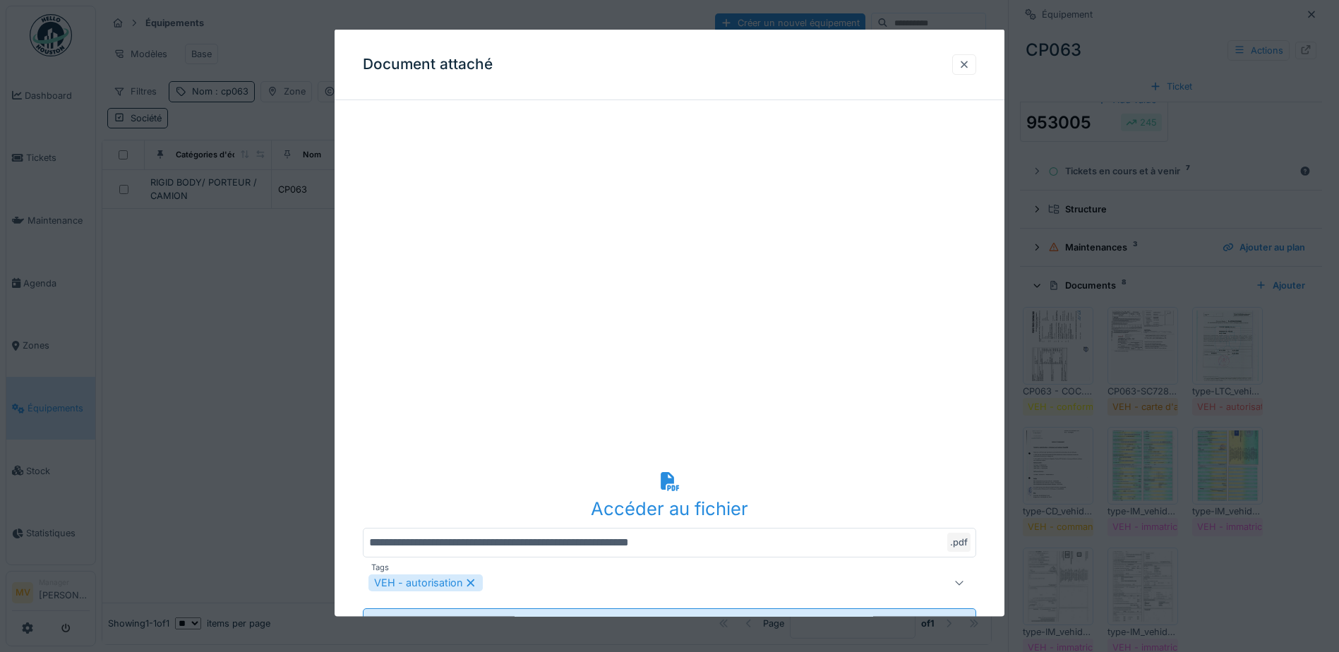
click at [967, 66] on div at bounding box center [964, 63] width 11 height 13
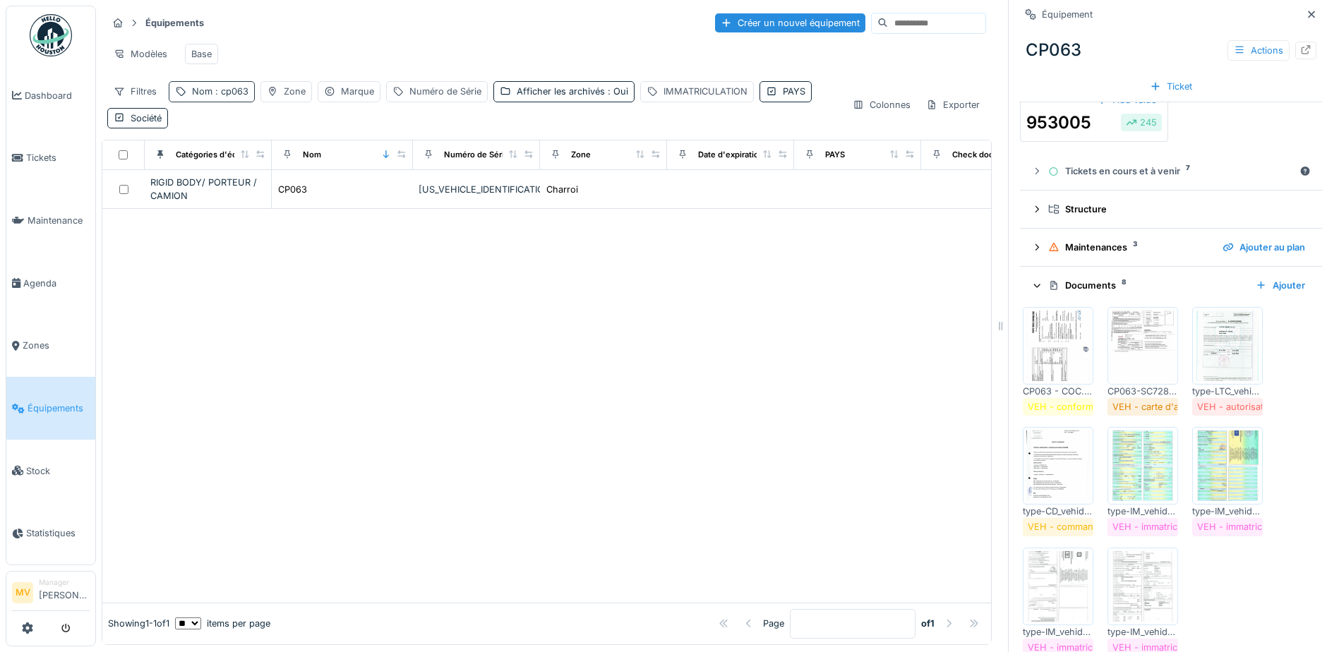
click at [246, 91] on span ": cp063" at bounding box center [230, 91] width 36 height 11
click at [258, 157] on input "*****" at bounding box center [245, 170] width 140 height 30
type input "*****"
click at [508, 347] on div at bounding box center [546, 405] width 889 height 393
drag, startPoint x: 364, startPoint y: 195, endPoint x: 468, endPoint y: 215, distance: 105.6
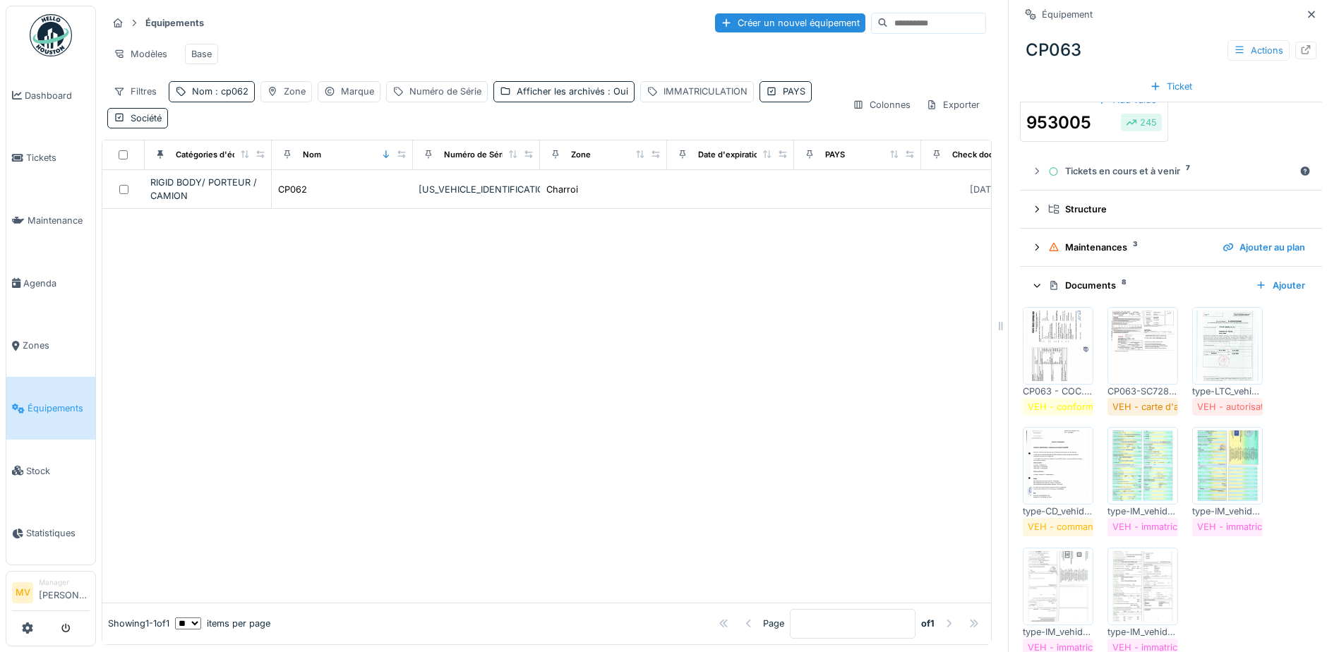
click at [367, 195] on div "CP062" at bounding box center [342, 189] width 130 height 15
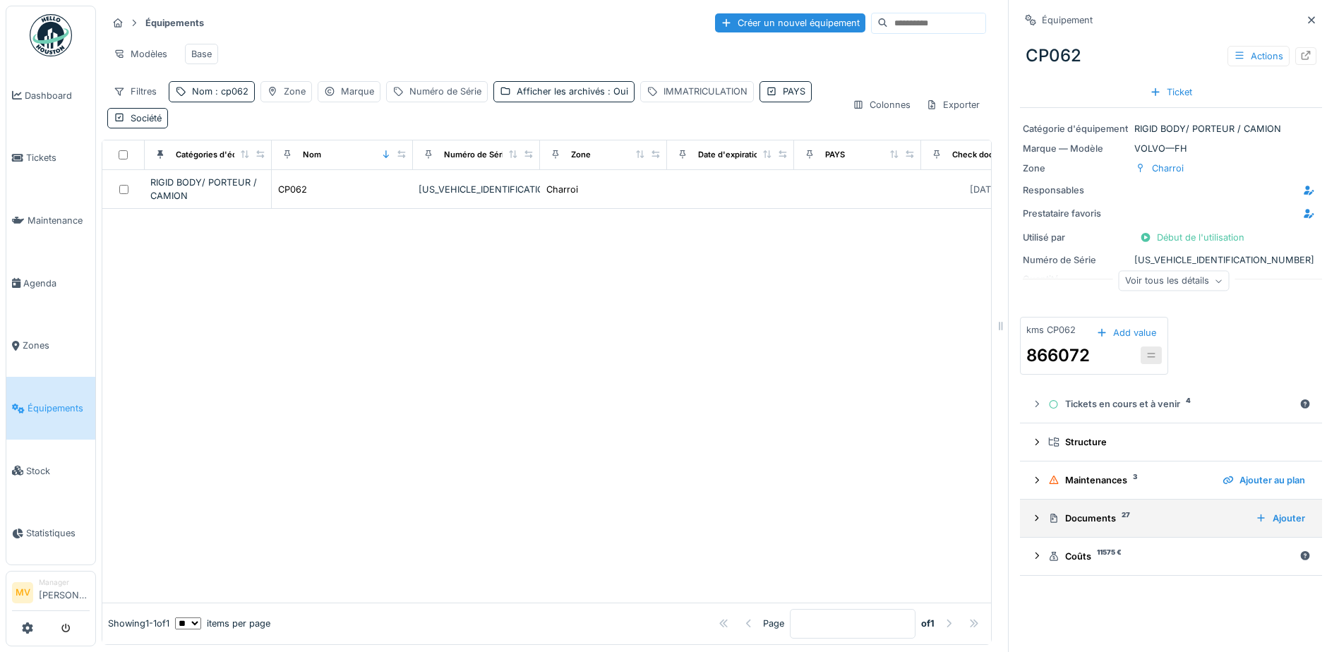
drag, startPoint x: 1089, startPoint y: 510, endPoint x: 1104, endPoint y: 510, distance: 15.5
click at [1089, 512] on div "Documents 27" at bounding box center [1146, 518] width 196 height 13
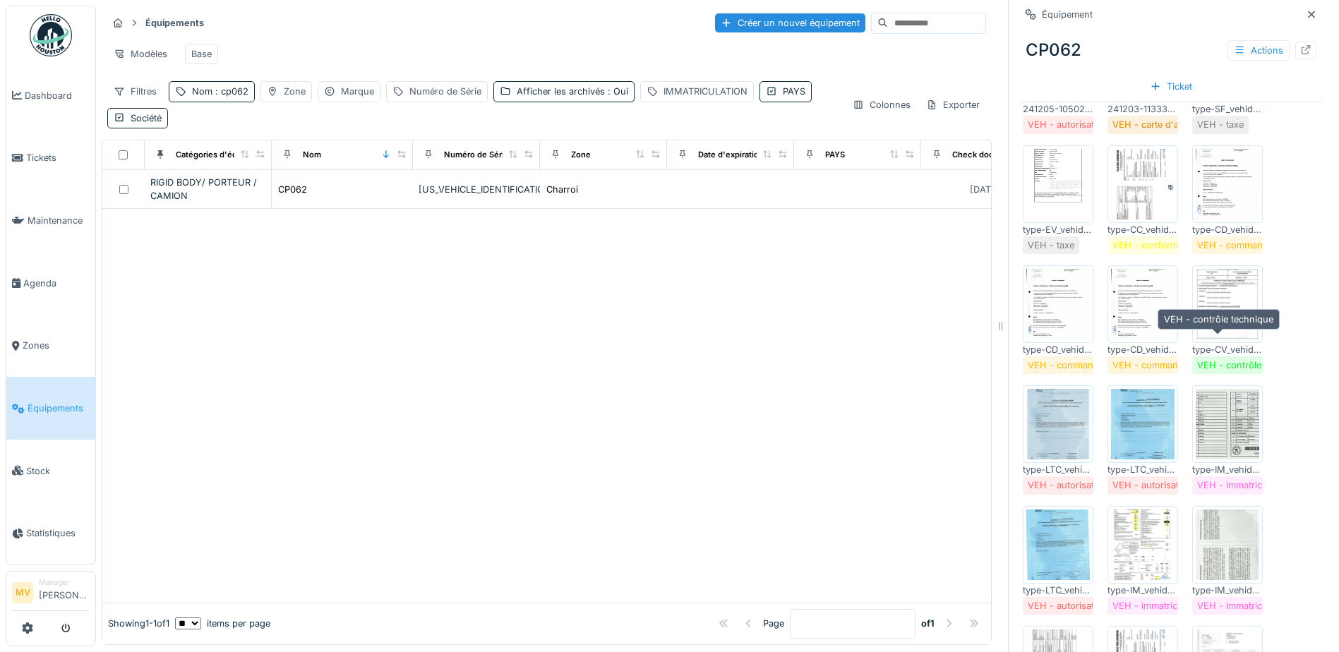
scroll to position [706, 0]
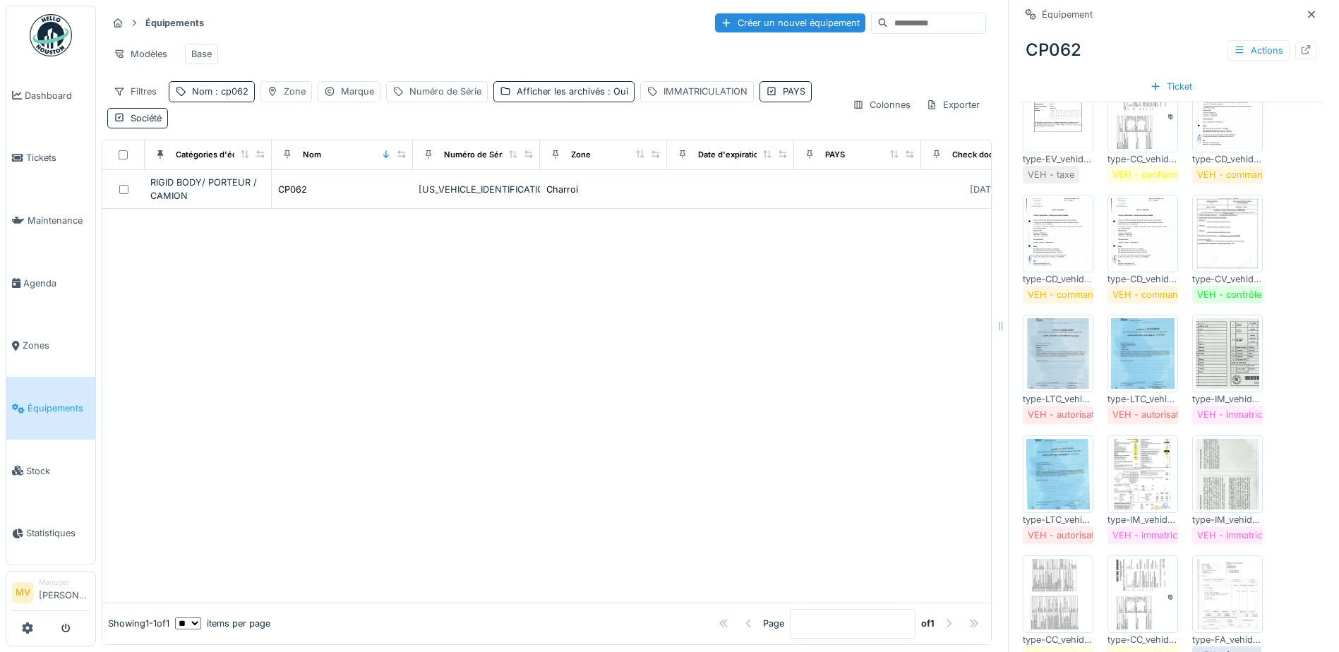
click at [1143, 469] on img at bounding box center [1143, 474] width 64 height 71
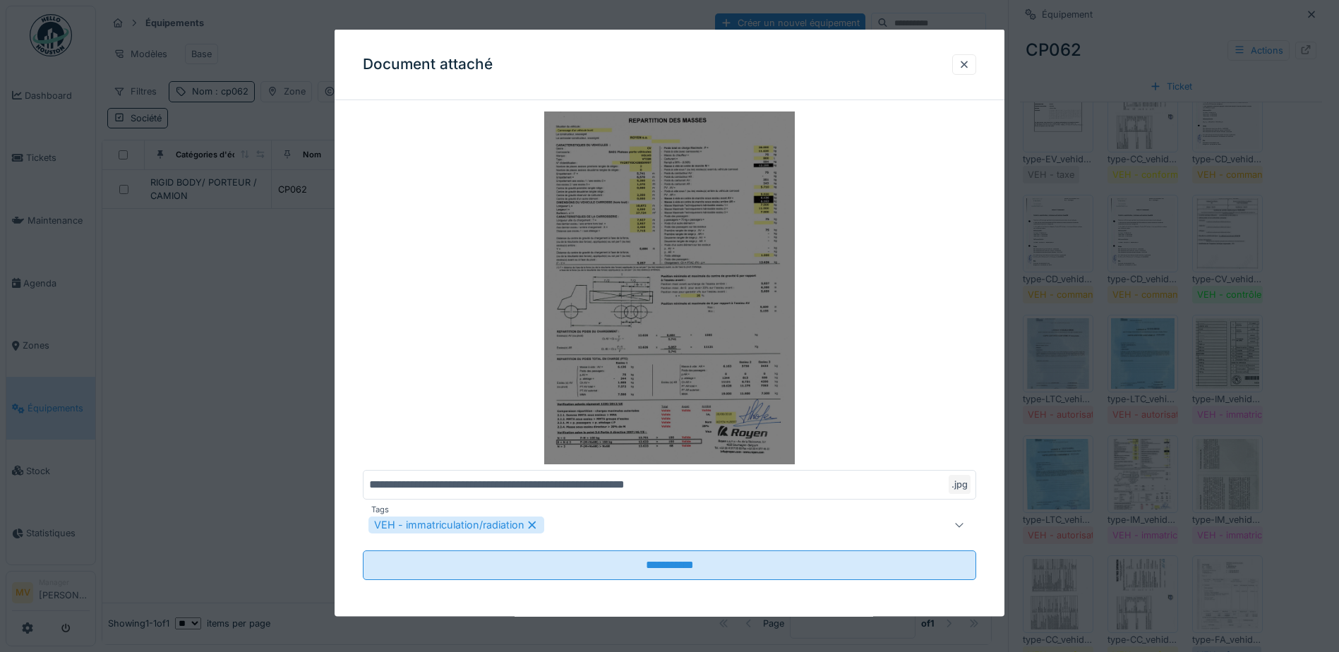
click at [767, 268] on img at bounding box center [669, 288] width 613 height 353
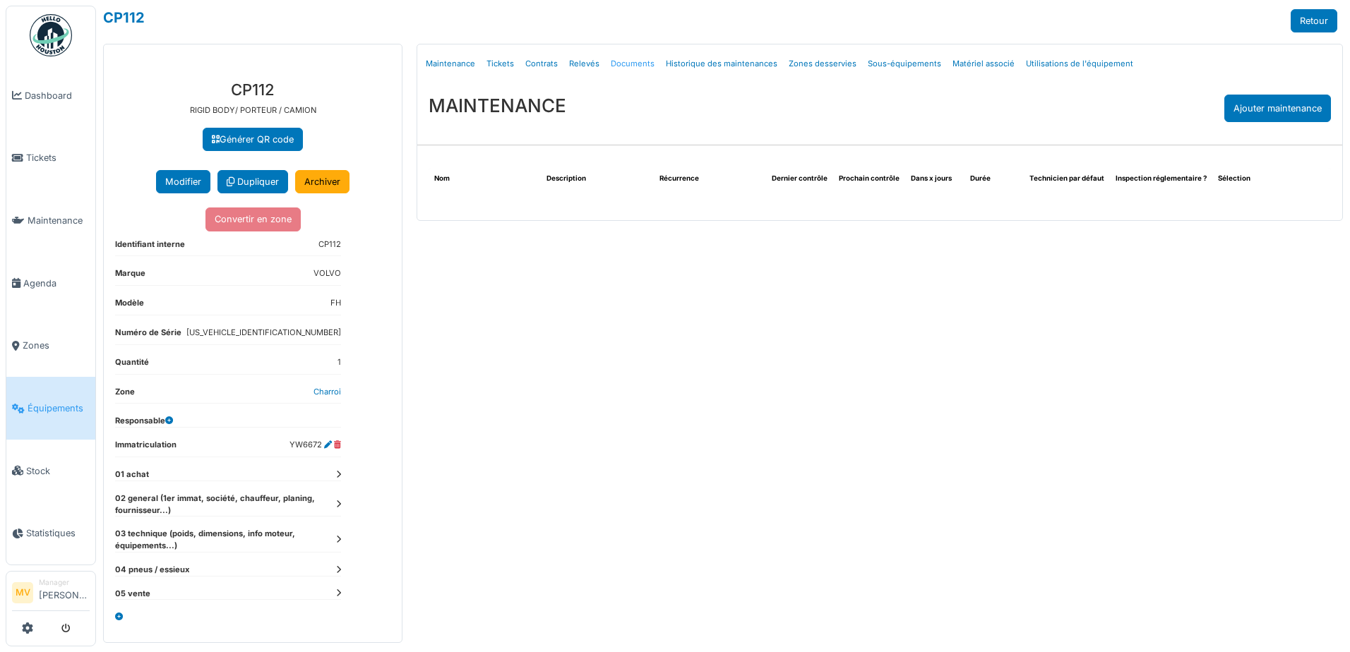
click at [642, 62] on link "Documents" at bounding box center [632, 63] width 55 height 33
select select "***"
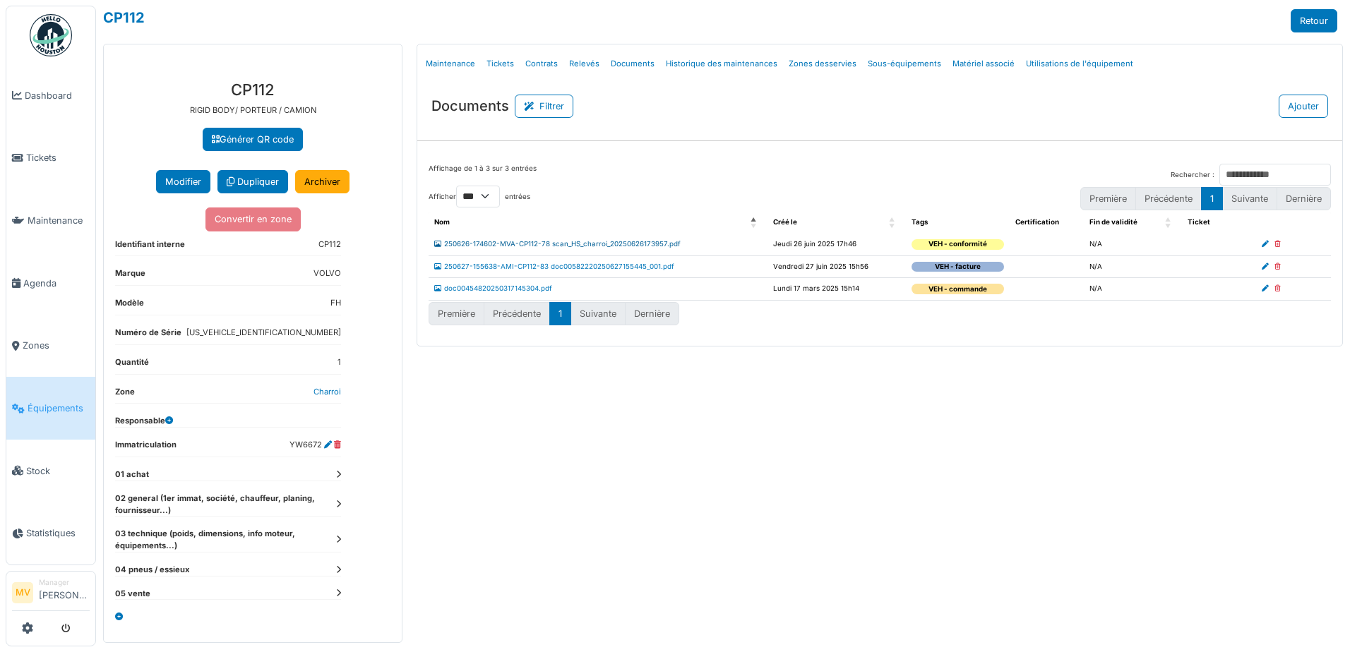
click at [595, 244] on link "250626-174602-MVA-CP112-78 scan_HS_charroi_20250626173957.pdf" at bounding box center [557, 244] width 246 height 8
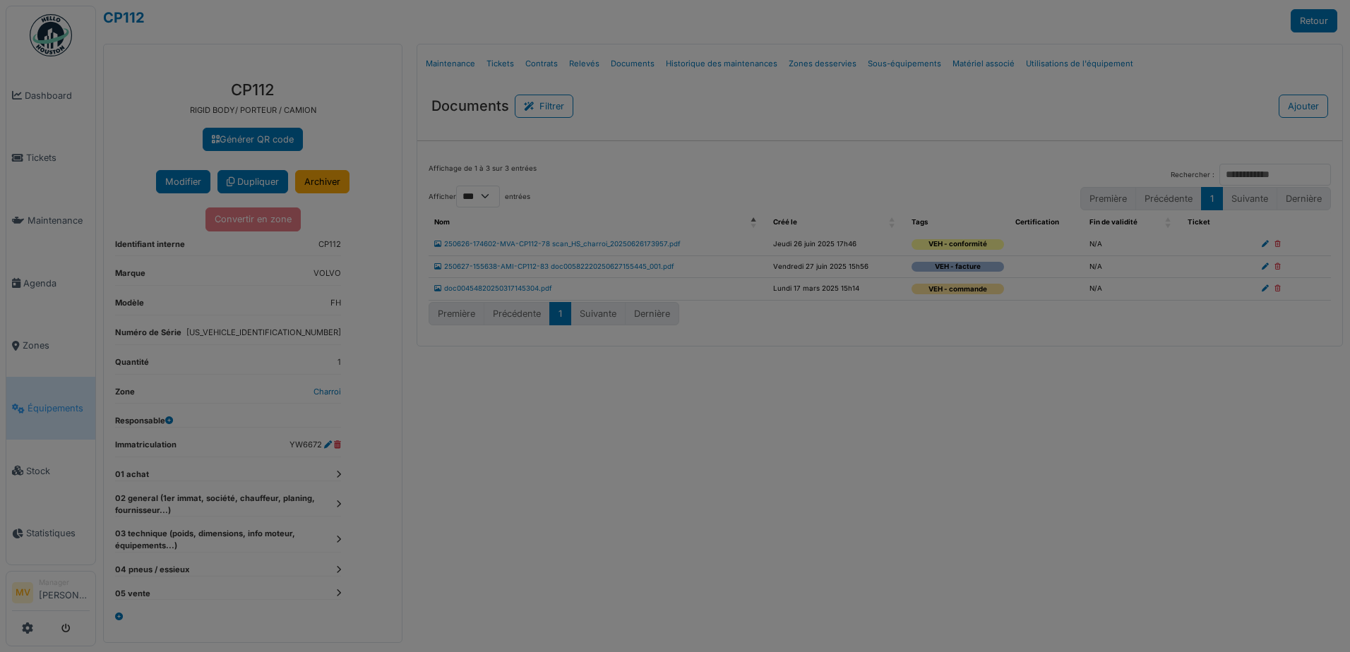
click at [596, 244] on div at bounding box center [675, 326] width 1350 height 652
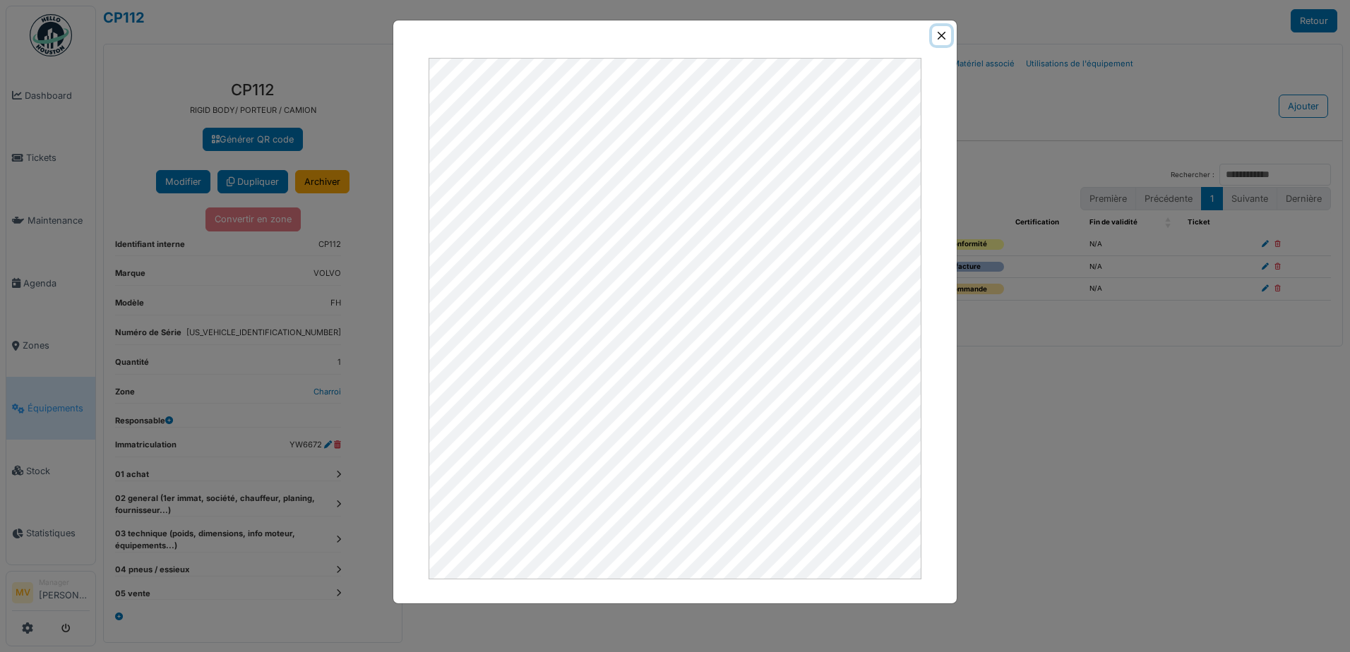
click at [943, 33] on button "Close" at bounding box center [941, 35] width 19 height 19
